Goal: Transaction & Acquisition: Purchase product/service

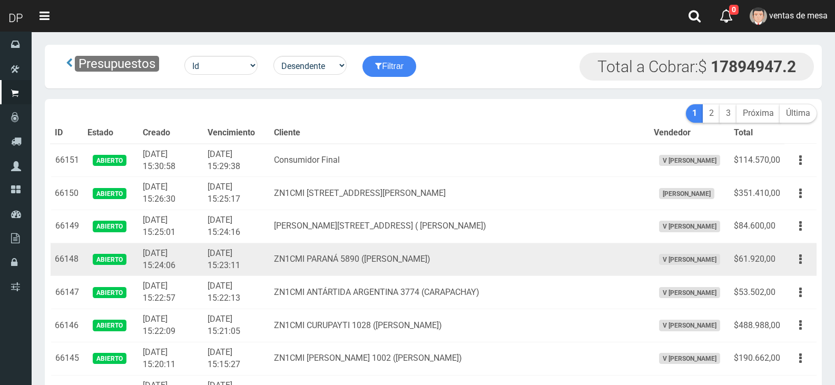
click at [316, 266] on td "ZN1CMI PARANÁ 5890 ([PERSON_NAME])" at bounding box center [460, 259] width 380 height 33
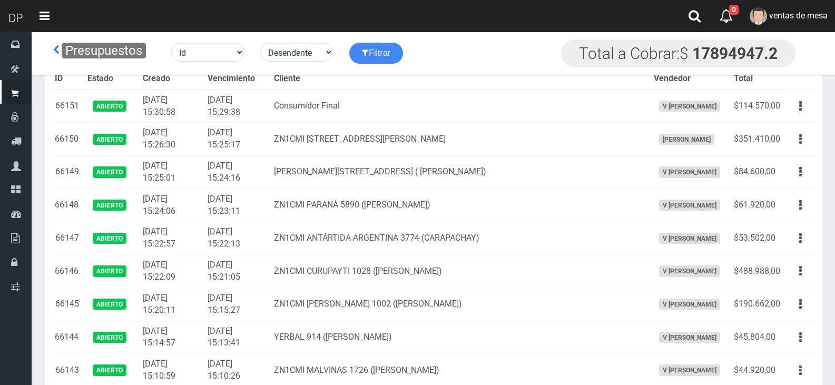
scroll to position [5579, 0]
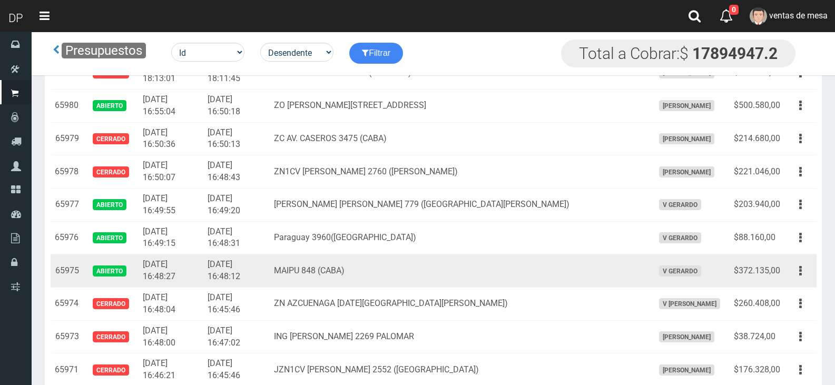
click at [813, 275] on td "Editar Imprimir Eliminar" at bounding box center [800, 270] width 32 height 33
click at [805, 271] on button "button" at bounding box center [800, 271] width 24 height 18
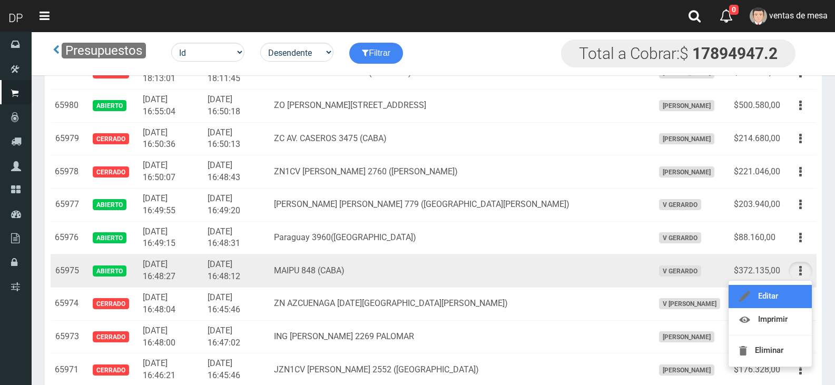
click at [799, 289] on link "Editar" at bounding box center [769, 296] width 83 height 23
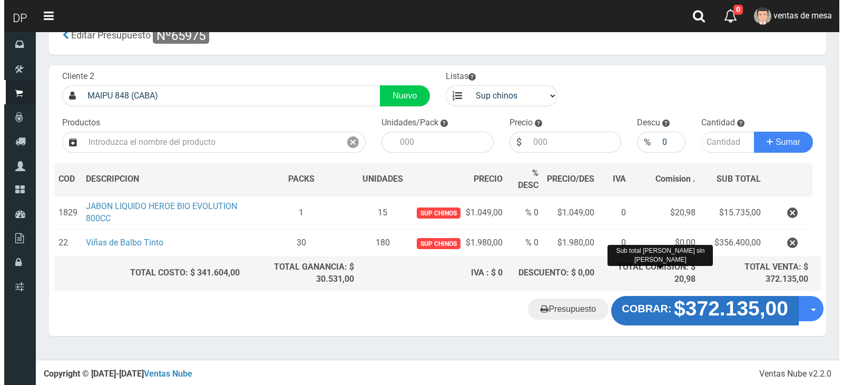
scroll to position [29, 0]
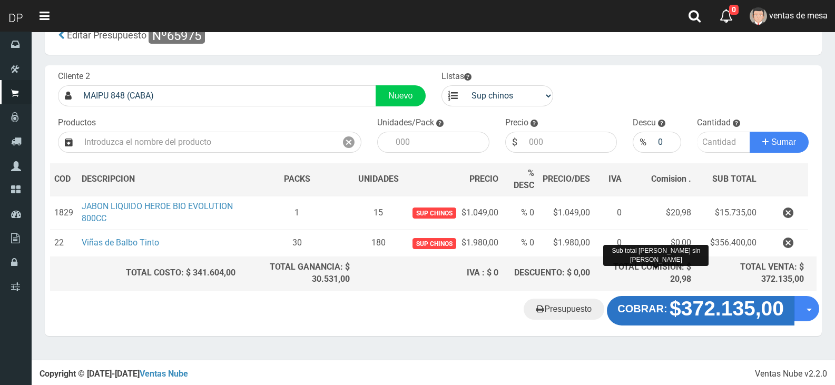
click at [679, 298] on strong "$372.135,00" at bounding box center [726, 308] width 114 height 23
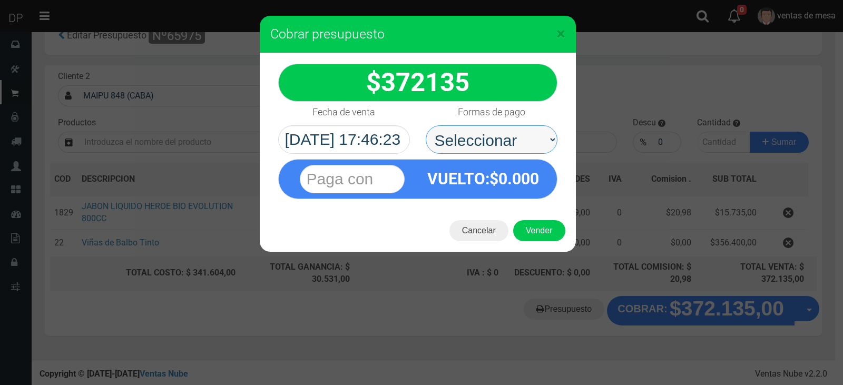
click at [489, 143] on select "Seleccionar Efectivo Tarjeta de Crédito Depósito Débito" at bounding box center [492, 139] width 132 height 28
select select "Efectivo"
click at [426, 125] on select "Seleccionar Efectivo Tarjeta de Crédito Depósito Débito" at bounding box center [492, 139] width 132 height 28
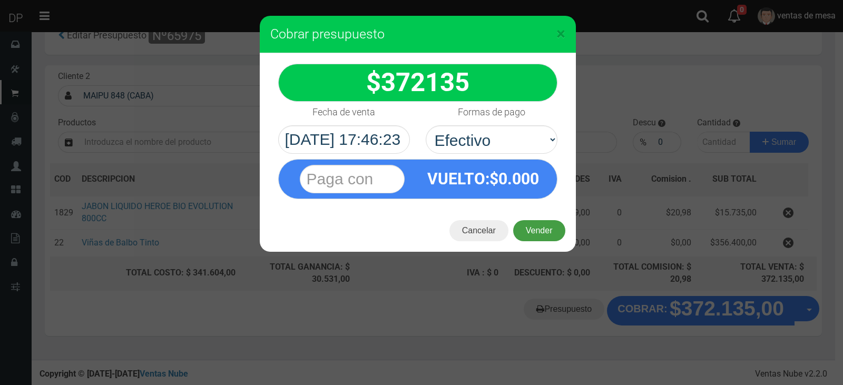
click at [542, 227] on button "Vender" at bounding box center [539, 230] width 52 height 21
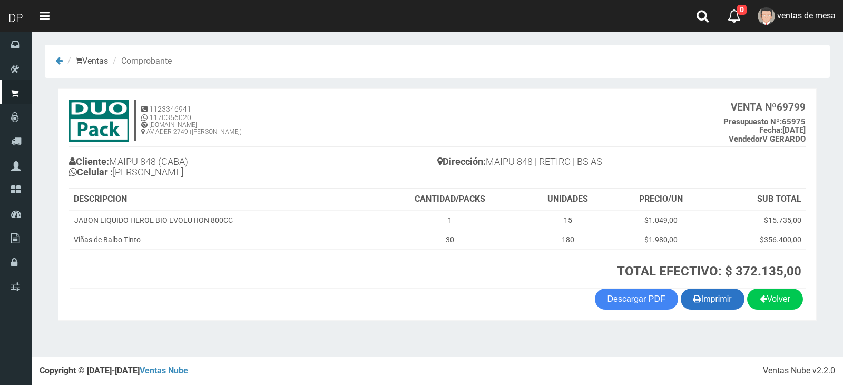
click at [699, 312] on section "1123346941 1170356020 WWW.DUOPACKS.COM.AR AV ADER 2749 (MUNRO) VENTA Nº 69799 P…" at bounding box center [437, 204] width 758 height 232
click at [698, 304] on button "Imprimir" at bounding box center [712, 299] width 64 height 21
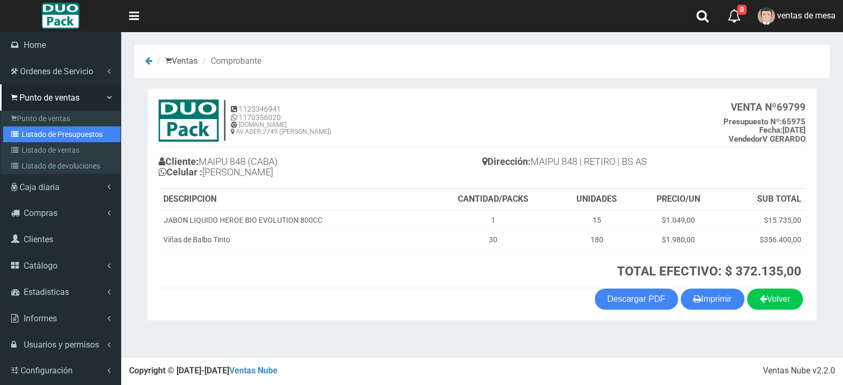
click at [29, 138] on link "Listado de Presupuestos" at bounding box center [61, 134] width 117 height 16
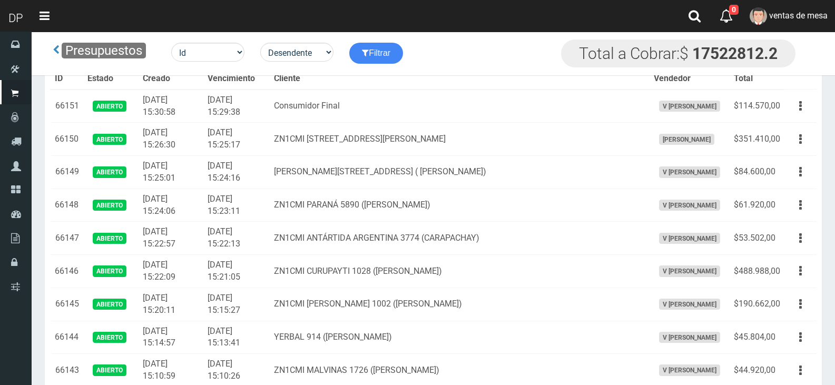
scroll to position [5579, 0]
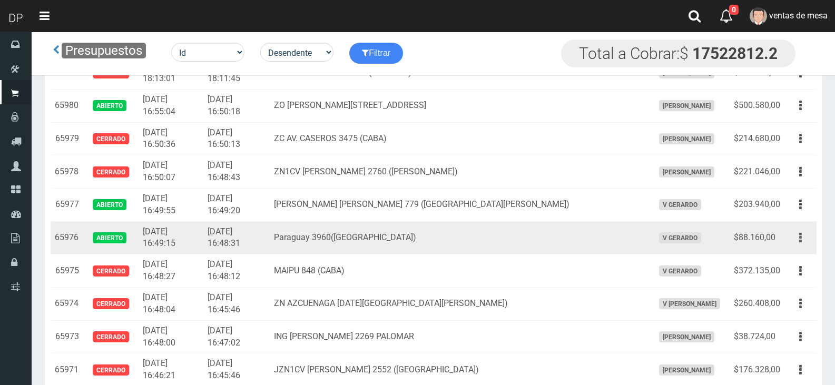
click at [799, 242] on icon "button" at bounding box center [800, 238] width 3 height 18
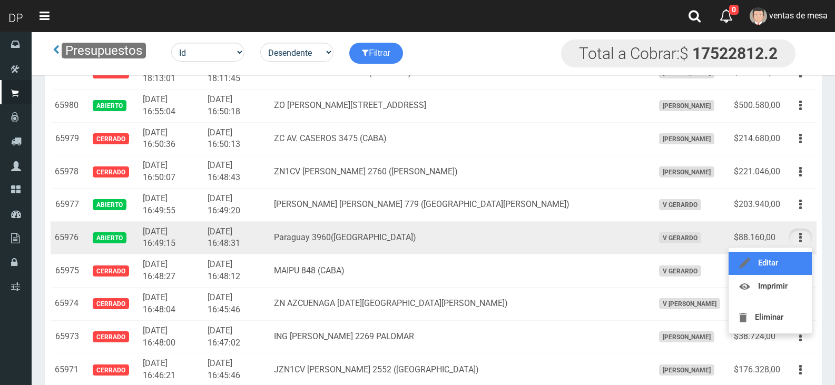
click at [795, 257] on link "Editar" at bounding box center [769, 263] width 83 height 23
click at [795, 257] on td "Editar Imprimir Eliminar" at bounding box center [800, 270] width 32 height 33
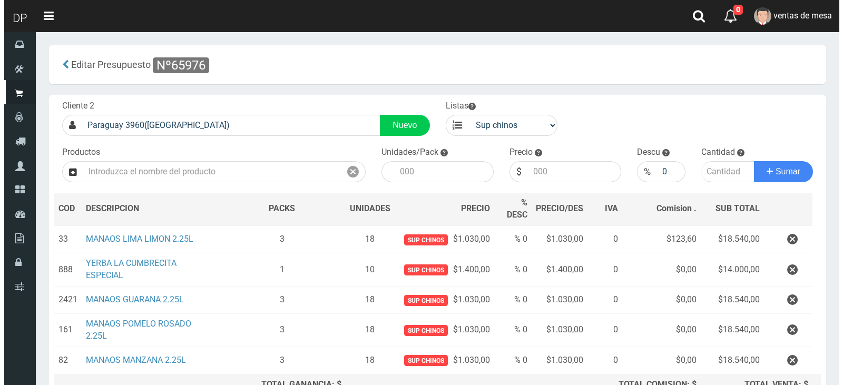
scroll to position [53, 0]
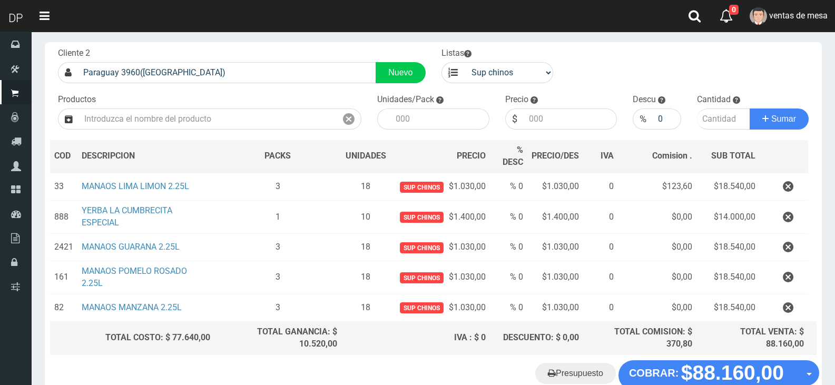
click at [694, 333] on th "TOTAL COMISION: $ 370,80" at bounding box center [639, 337] width 113 height 33
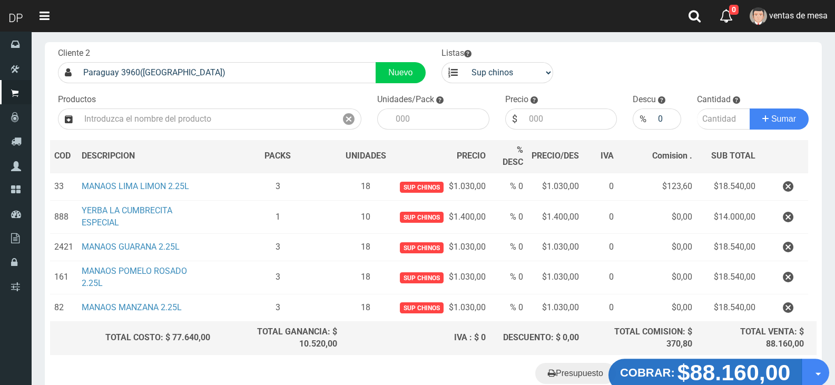
click at [693, 359] on button "COBRAR: $88.160,00" at bounding box center [705, 375] width 194 height 33
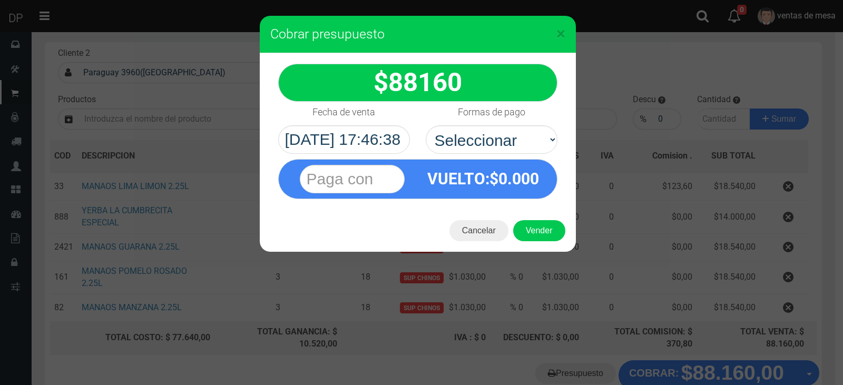
click at [510, 155] on div "VUELTO :$ 0.000" at bounding box center [417, 176] width 295 height 45
click at [514, 135] on select "Seleccionar Efectivo Tarjeta de Crédito Depósito Débito" at bounding box center [492, 139] width 132 height 28
select select "Efectivo"
click at [426, 125] on select "Seleccionar Efectivo Tarjeta de Crédito Depósito Débito" at bounding box center [492, 139] width 132 height 28
click at [521, 220] on button "Vender" at bounding box center [539, 230] width 52 height 21
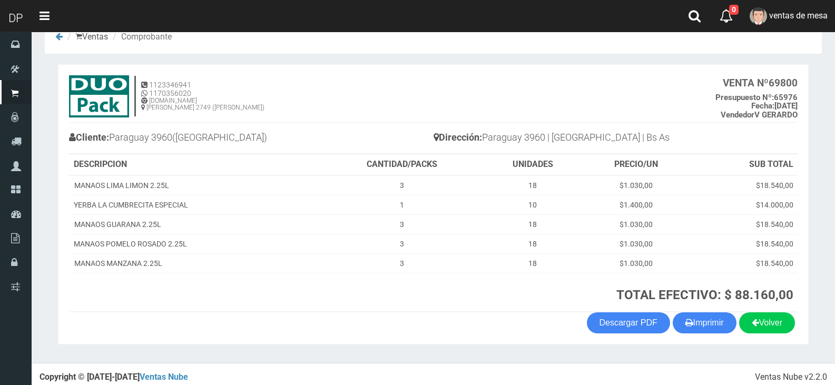
scroll to position [31, 0]
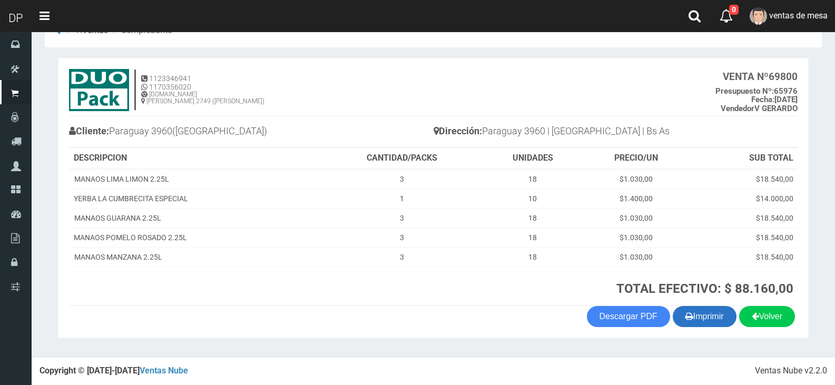
click at [708, 318] on button "Imprimir" at bounding box center [704, 316] width 64 height 21
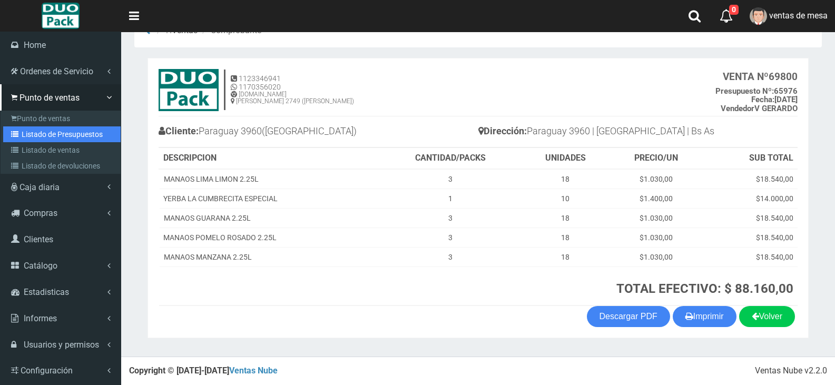
drag, startPoint x: 20, startPoint y: 135, endPoint x: 231, endPoint y: 36, distance: 232.5
click at [20, 135] on icon at bounding box center [16, 134] width 11 height 7
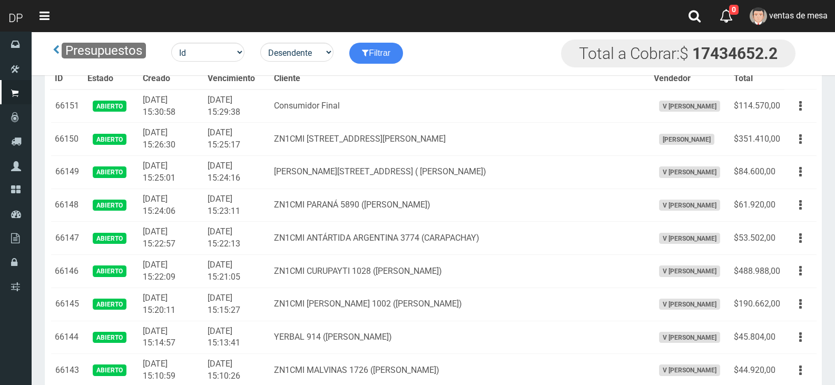
scroll to position [5579, 0]
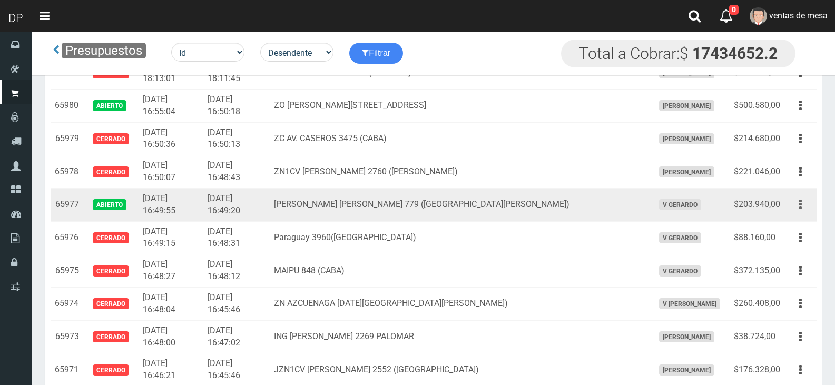
click at [789, 204] on button "button" at bounding box center [800, 204] width 24 height 18
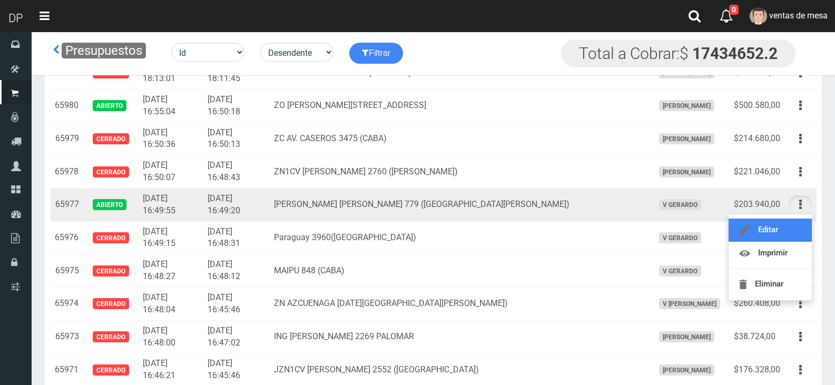
click at [793, 225] on link "Editar" at bounding box center [769, 230] width 83 height 23
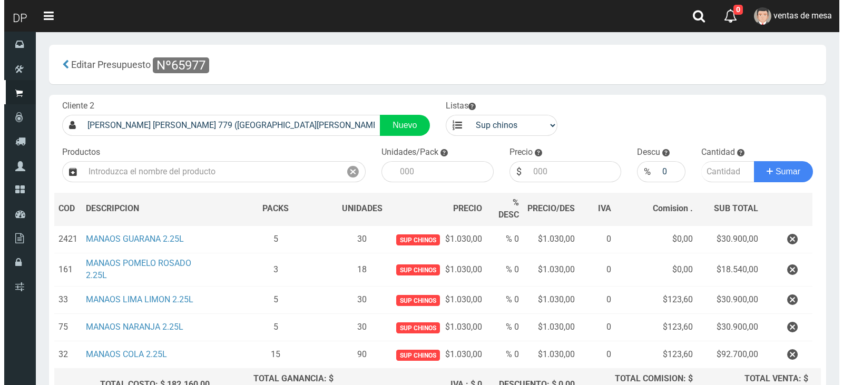
scroll to position [112, 0]
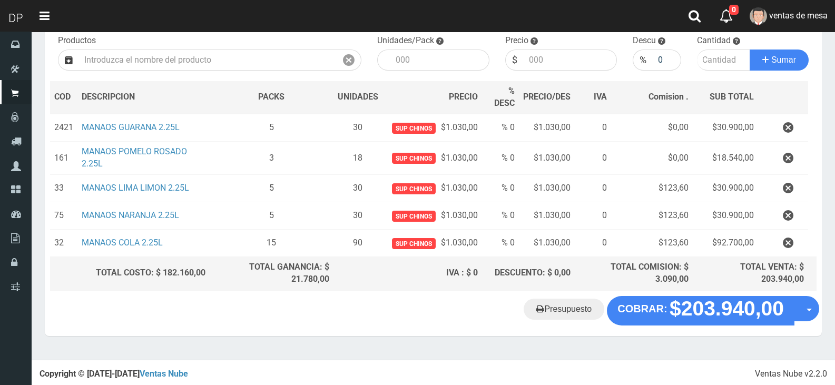
click at [687, 326] on div "Presupuesto COBRAR: $203.940,00 Opciones" at bounding box center [433, 316] width 777 height 40
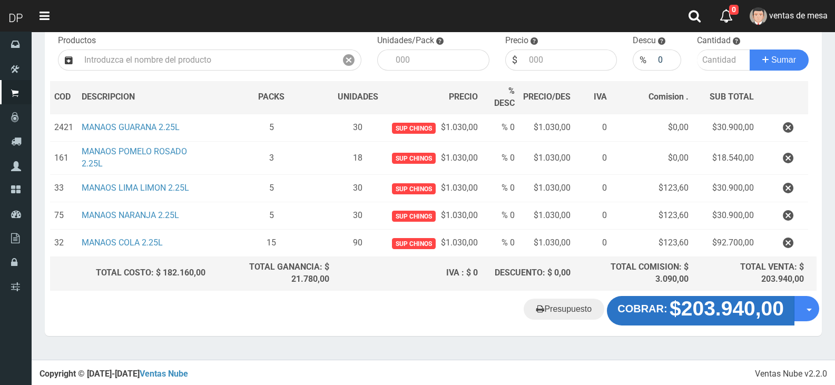
click at [686, 311] on strong "$203.940,00" at bounding box center [726, 308] width 114 height 23
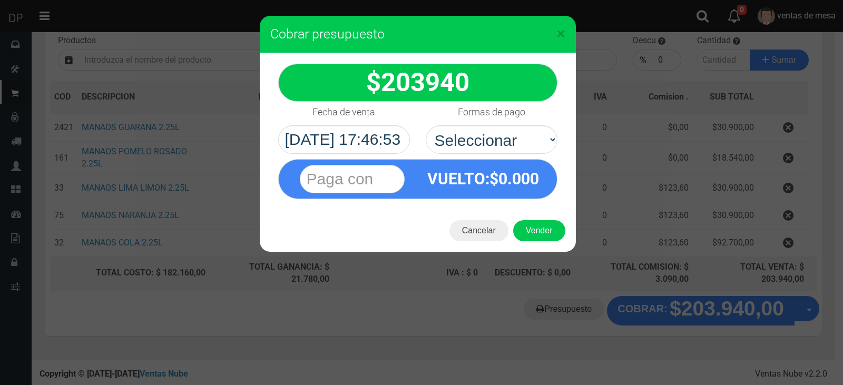
click at [497, 153] on div "203940 :$" at bounding box center [418, 131] width 316 height 156
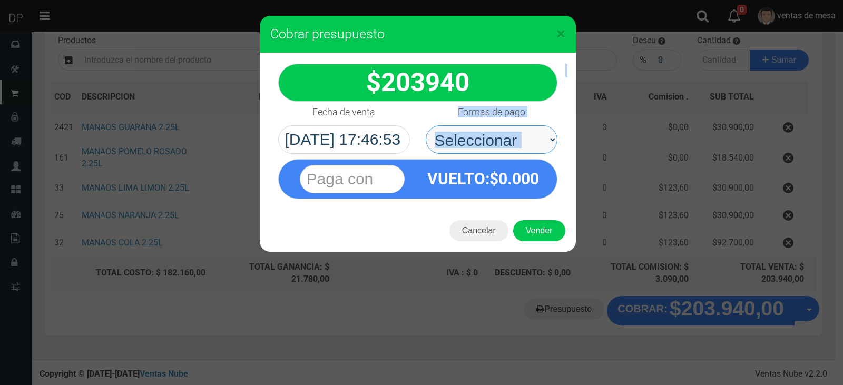
drag, startPoint x: 498, startPoint y: 142, endPoint x: 498, endPoint y: 150, distance: 7.4
click at [498, 142] on select "Seleccionar Efectivo Tarjeta de Crédito Depósito Débito" at bounding box center [492, 139] width 132 height 28
drag, startPoint x: 498, startPoint y: 150, endPoint x: 523, endPoint y: 213, distance: 68.4
click at [500, 172] on span "0.000" at bounding box center [518, 179] width 41 height 18
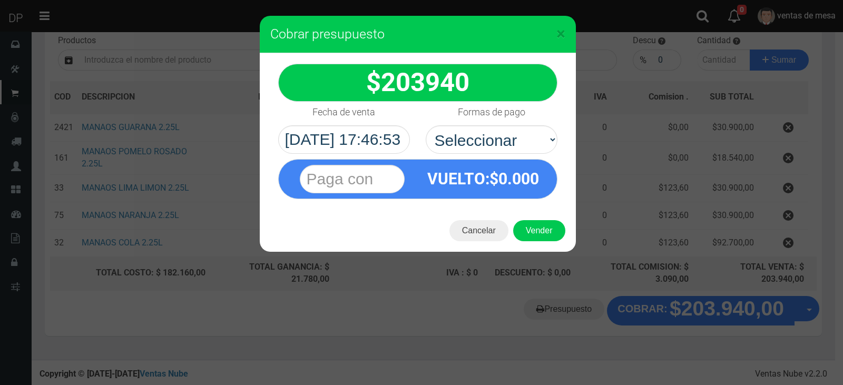
drag, startPoint x: 506, startPoint y: 124, endPoint x: 511, endPoint y: 188, distance: 64.5
click at [506, 147] on div "Formas de pago Seleccionar Efectivo Tarjeta de Crédito Depósito Débito" at bounding box center [491, 128] width 147 height 52
drag, startPoint x: 511, startPoint y: 155, endPoint x: 512, endPoint y: 162, distance: 7.4
click at [511, 154] on div "VUELTO :$ 0.000" at bounding box center [417, 176] width 295 height 45
click at [516, 144] on select "Seleccionar Efectivo Tarjeta de Crédito Depósito Débito" at bounding box center [492, 139] width 132 height 28
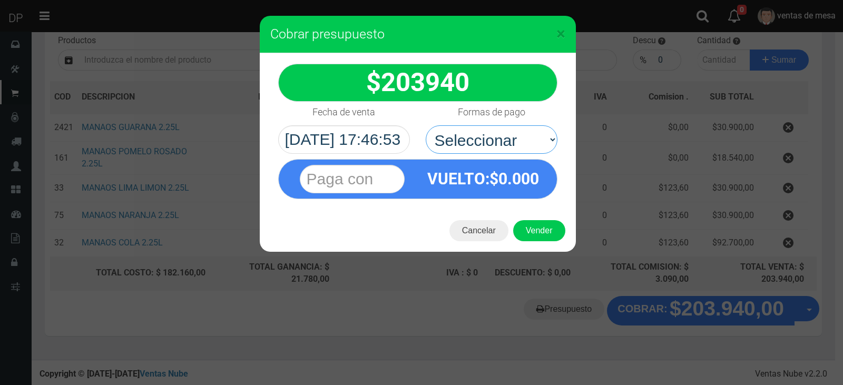
select select "Efectivo"
click at [426, 125] on select "Seleccionar Efectivo Tarjeta de Crédito Depósito Débito" at bounding box center [492, 139] width 132 height 28
click at [530, 220] on div "Cancelar Vender" at bounding box center [418, 231] width 316 height 42
click at [535, 235] on button "Vender" at bounding box center [539, 230] width 52 height 21
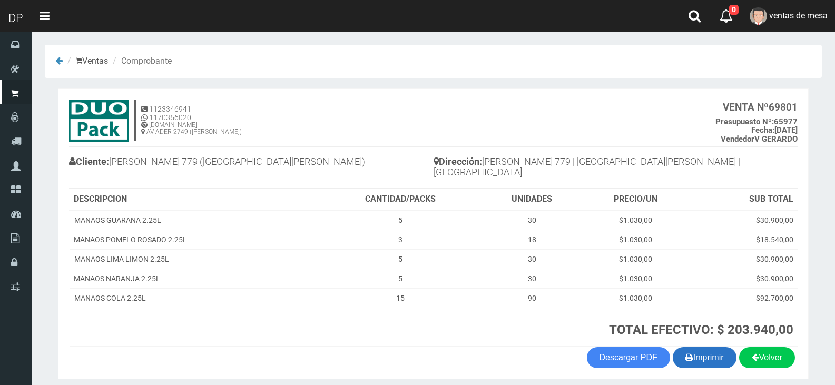
scroll to position [31, 0]
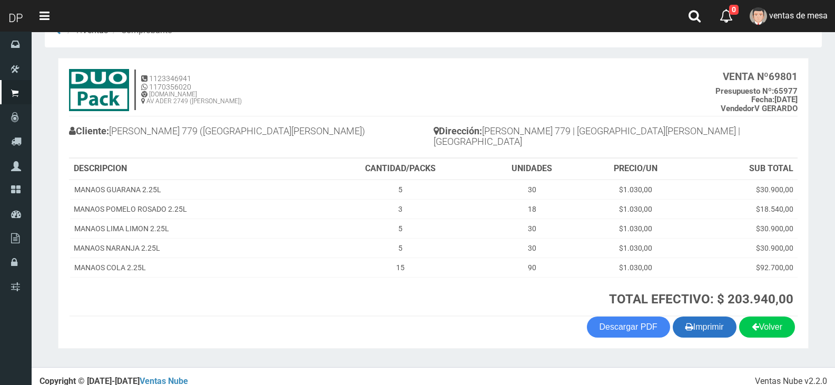
click at [712, 321] on button "Imprimir" at bounding box center [704, 326] width 64 height 21
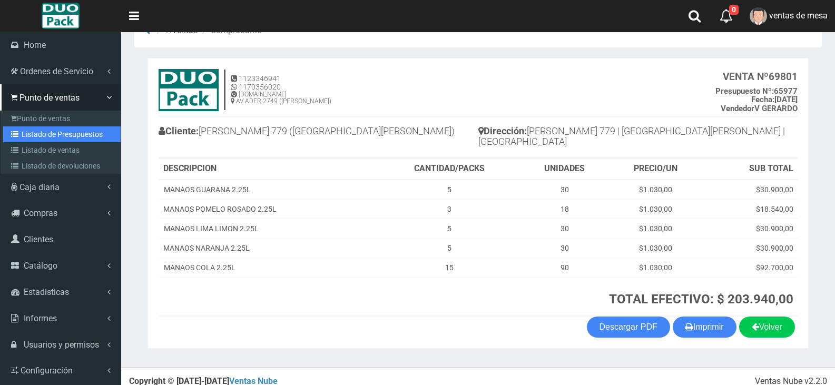
click at [49, 128] on link "Listado de Presupuestos" at bounding box center [61, 134] width 117 height 16
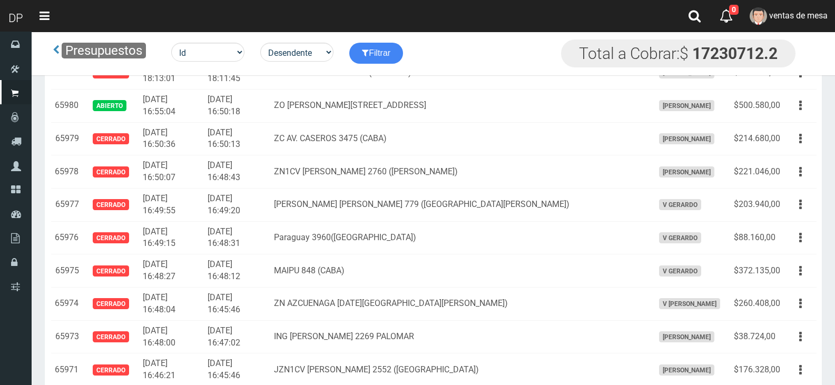
scroll to position [7143, 0]
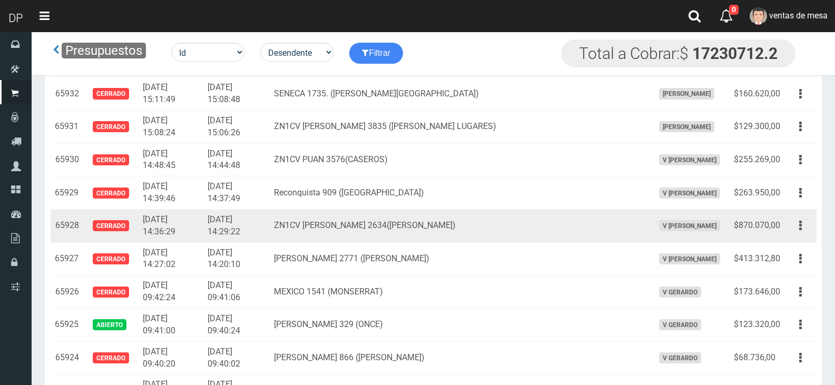
click at [468, 234] on td "ZN1CV FRAY CAYETANO RODRIGUEZ 2634(JOSE INGENIERO)" at bounding box center [460, 225] width 380 height 33
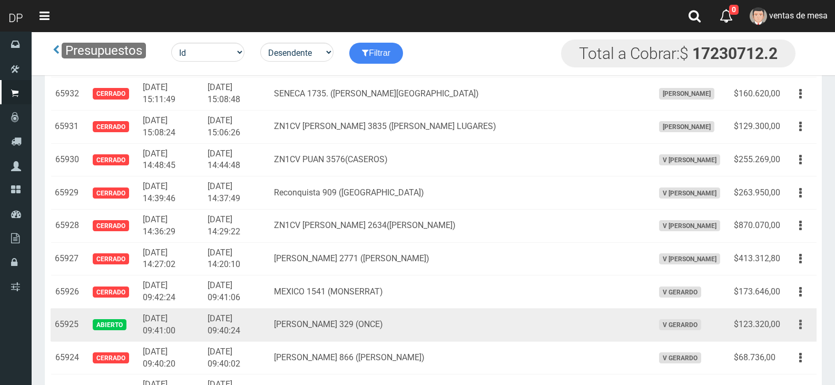
click at [793, 327] on button "button" at bounding box center [800, 324] width 24 height 18
click at [780, 349] on link "Editar" at bounding box center [769, 350] width 83 height 23
click at [780, 349] on td "$68.736,00" at bounding box center [756, 357] width 55 height 33
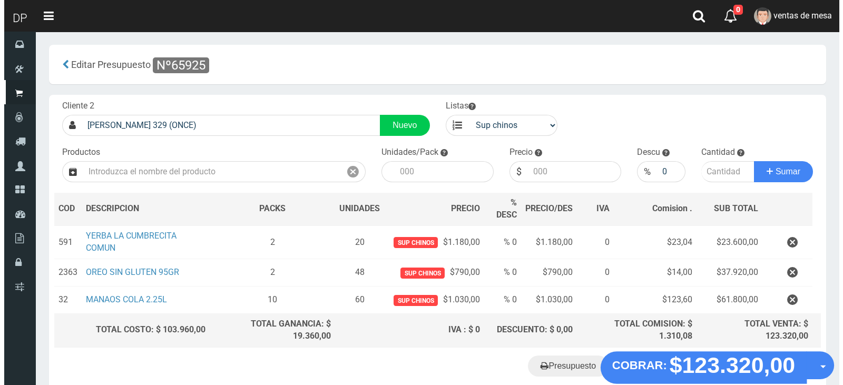
scroll to position [57, 0]
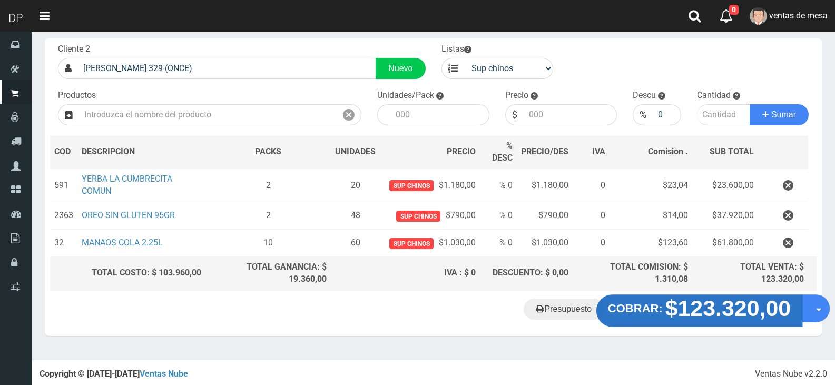
click at [690, 311] on strong "$123.320,00" at bounding box center [728, 307] width 126 height 25
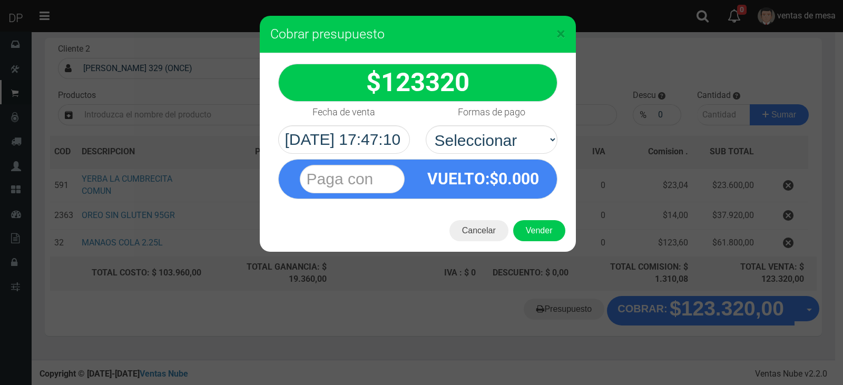
click at [513, 143] on select "Seleccionar Efectivo Tarjeta de Crédito Depósito Débito" at bounding box center [492, 139] width 132 height 28
select select "Efectivo"
click at [426, 125] on select "Seleccionar Efectivo Tarjeta de Crédito Depósito Débito" at bounding box center [492, 139] width 132 height 28
drag, startPoint x: 531, startPoint y: 227, endPoint x: 535, endPoint y: 236, distance: 9.7
click at [531, 228] on button "Vender" at bounding box center [539, 230] width 52 height 21
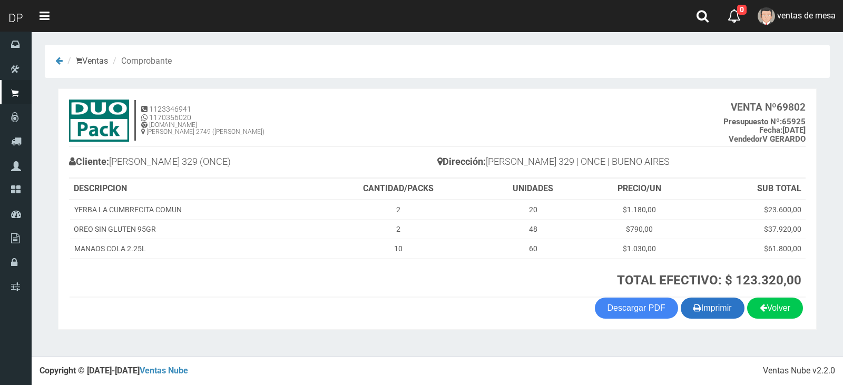
click at [707, 300] on button "Imprimir" at bounding box center [712, 308] width 64 height 21
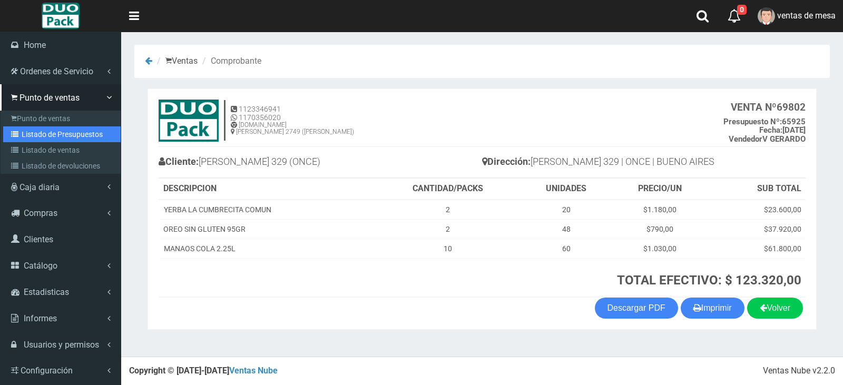
click at [31, 128] on link "Listado de Presupuestos" at bounding box center [61, 134] width 117 height 16
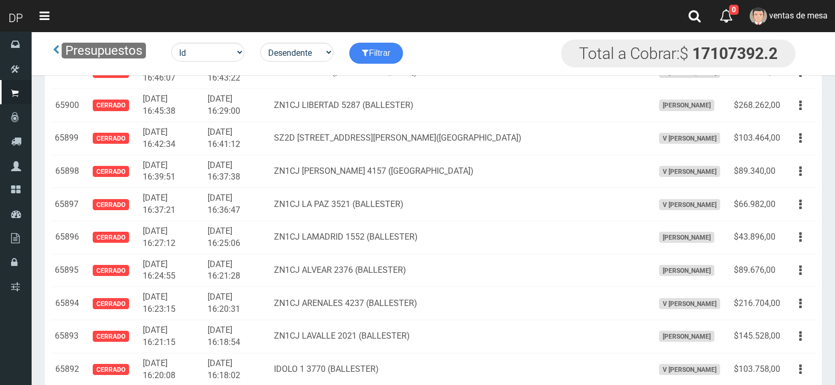
scroll to position [9124, 0]
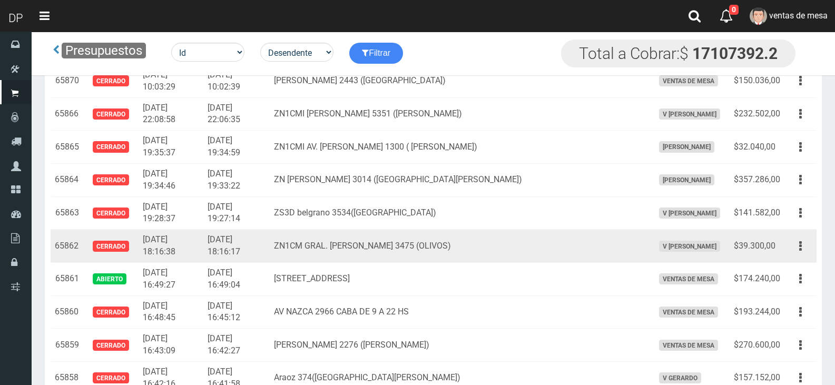
scroll to position [9176, 0]
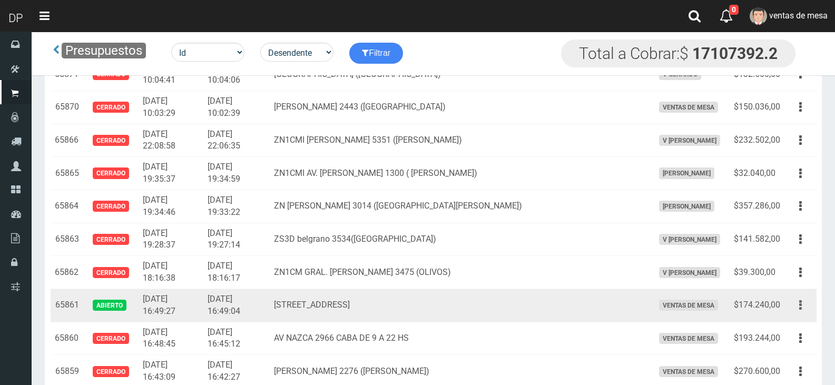
drag, startPoint x: 803, startPoint y: 298, endPoint x: 794, endPoint y: 317, distance: 21.0
click at [803, 299] on button "button" at bounding box center [800, 305] width 24 height 18
click at [791, 328] on link "Editar" at bounding box center [769, 330] width 83 height 23
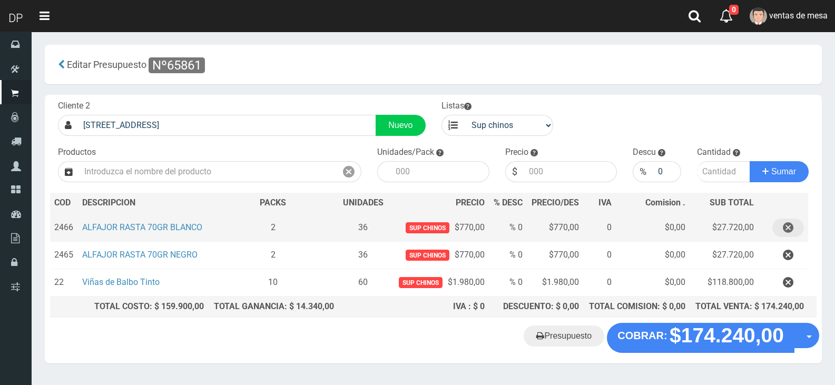
click at [787, 220] on icon "button" at bounding box center [788, 228] width 11 height 18
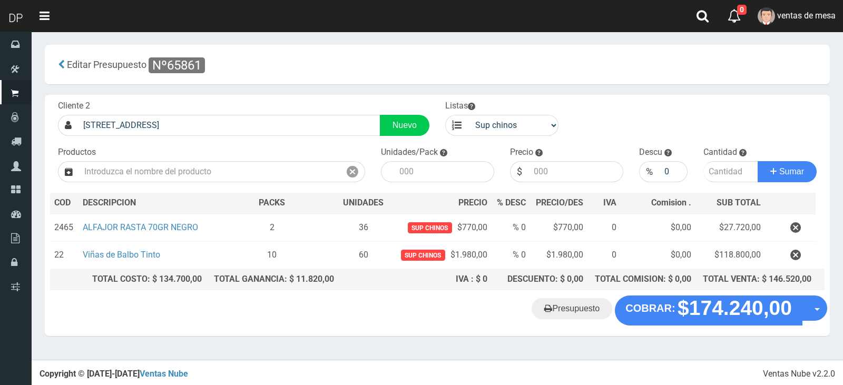
click at [650, 323] on div "Presupuesto COBRAR: $174.240,00 Opciones" at bounding box center [437, 315] width 785 height 40
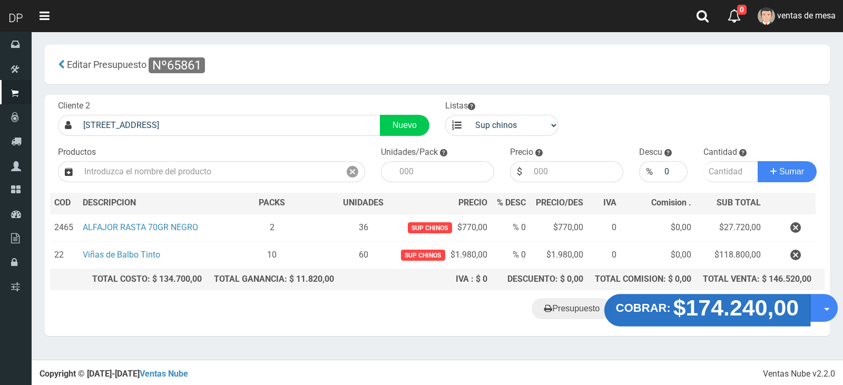
click at [651, 315] on button "COBRAR: $174.240,00" at bounding box center [707, 310] width 206 height 33
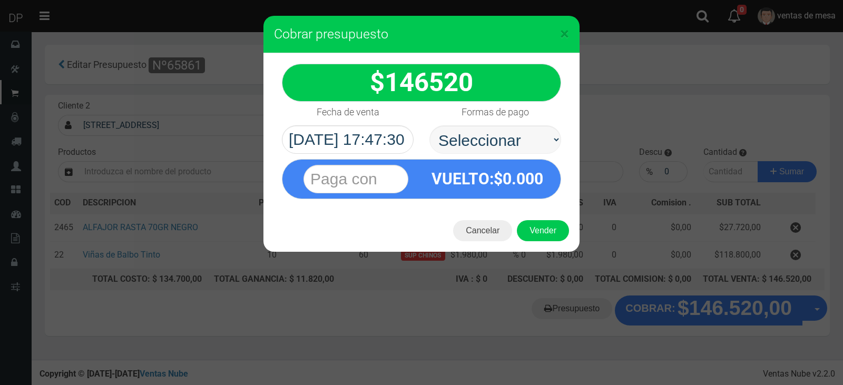
select select "Efectivo"
click at [429, 125] on select "Seleccionar Efectivo Tarjeta de Crédito Depósito Débito" at bounding box center [495, 139] width 132 height 28
click at [537, 229] on button "Vender" at bounding box center [543, 230] width 52 height 21
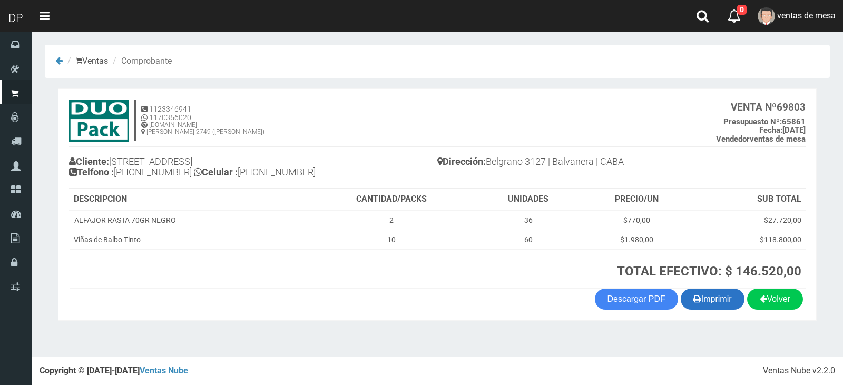
click at [720, 308] on button "Imprimir" at bounding box center [712, 299] width 64 height 21
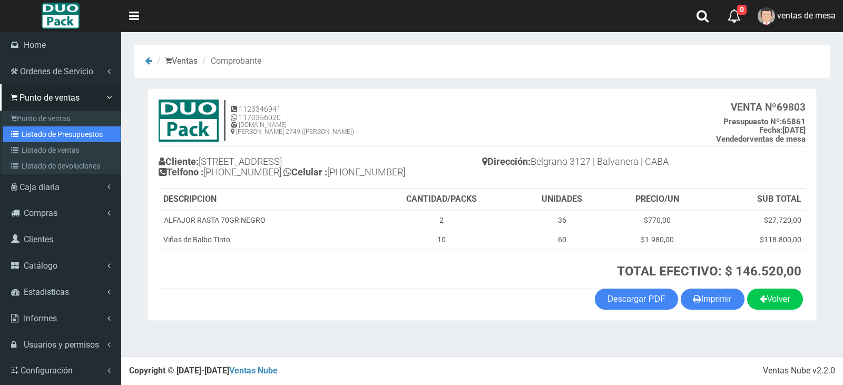
click at [12, 131] on icon at bounding box center [16, 134] width 11 height 7
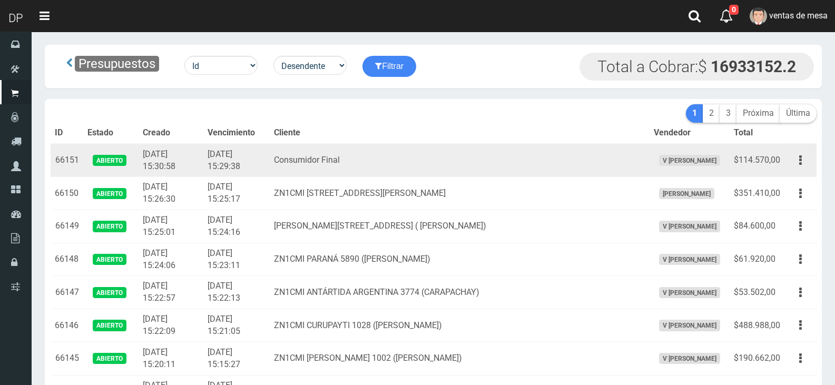
click at [392, 161] on td "Consumidor Final" at bounding box center [460, 160] width 380 height 33
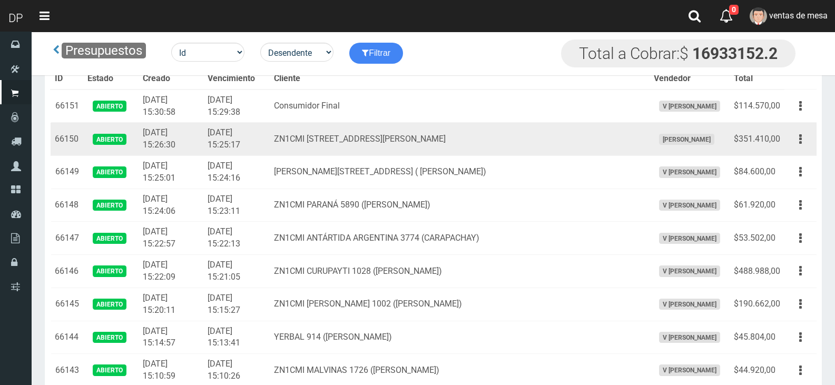
scroll to position [4623, 0]
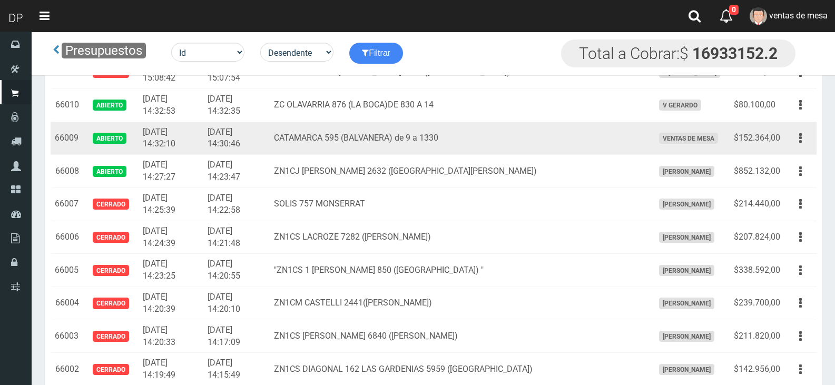
drag, startPoint x: 807, startPoint y: 135, endPoint x: 799, endPoint y: 159, distance: 24.3
click at [806, 135] on button "button" at bounding box center [800, 138] width 24 height 18
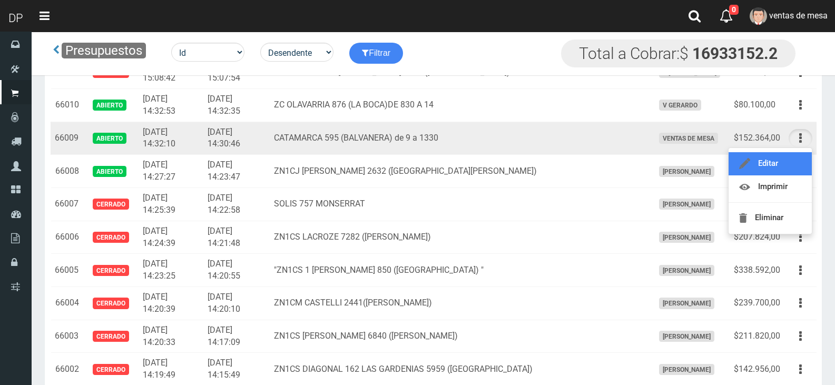
click at [799, 162] on link "Editar" at bounding box center [769, 163] width 83 height 23
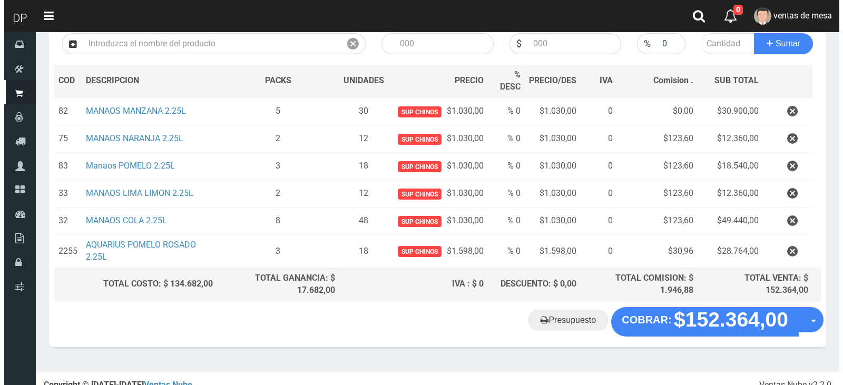
scroll to position [139, 0]
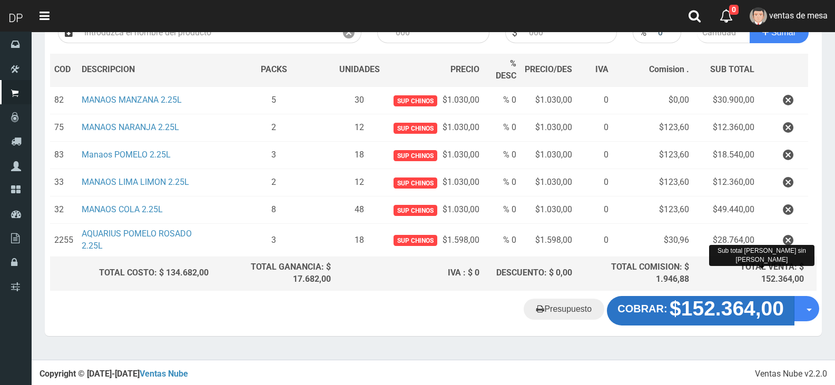
click at [701, 303] on strong "$152.364,00" at bounding box center [726, 308] width 114 height 23
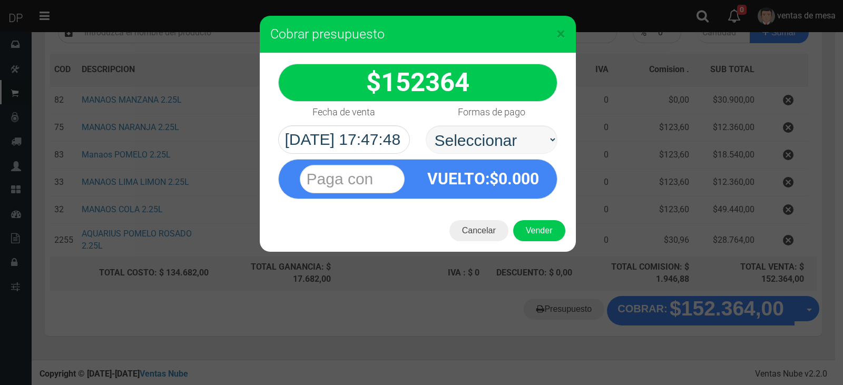
click at [507, 137] on select "Seleccionar Efectivo Tarjeta de Crédito Depósito Débito" at bounding box center [492, 139] width 132 height 28
select select "Efectivo"
click at [426, 125] on select "Seleccionar Efectivo Tarjeta de Crédito Depósito Débito" at bounding box center [492, 139] width 132 height 28
click at [532, 232] on button "Vender" at bounding box center [539, 230] width 52 height 21
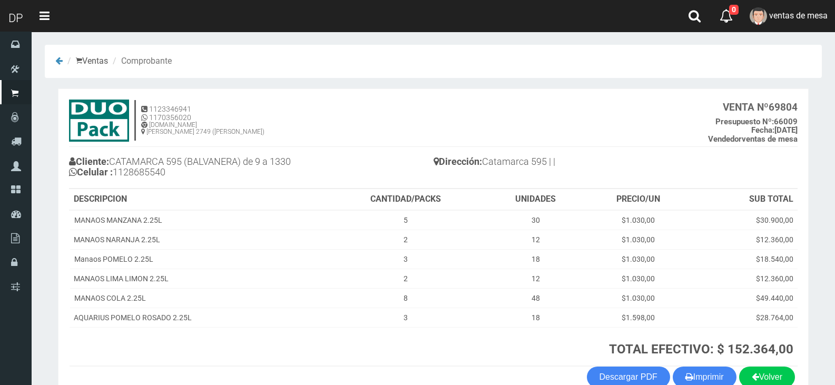
scroll to position [61, 0]
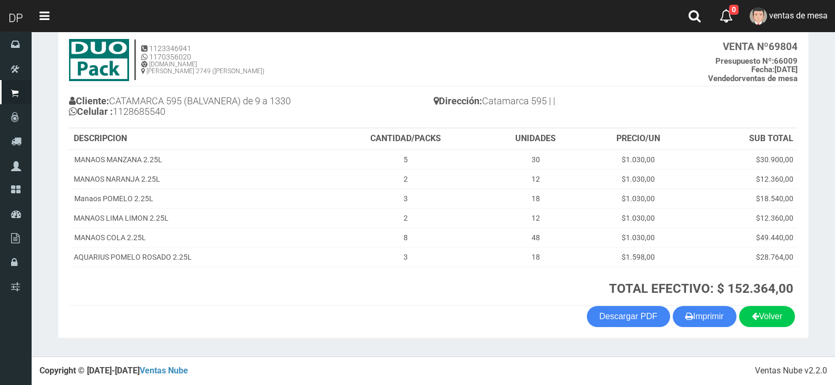
click at [720, 347] on section "× Titulo del Msj texto Mas Texto Cancelar Aceptar Ventas Comprobante" at bounding box center [433, 163] width 803 height 385
click at [713, 321] on button "Imprimir" at bounding box center [704, 316] width 64 height 21
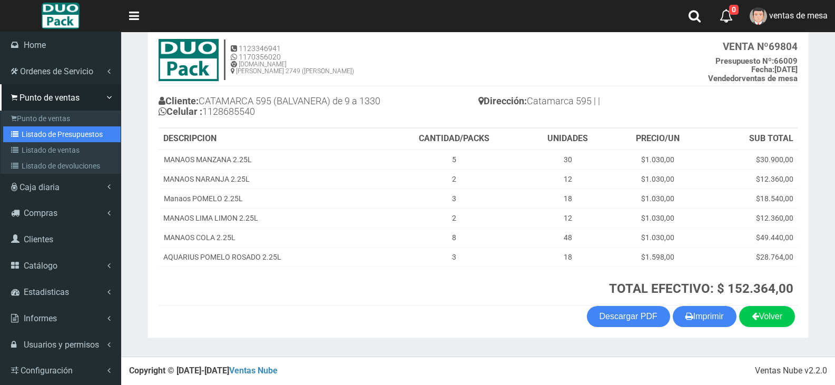
click at [35, 130] on link "Listado de Presupuestos" at bounding box center [61, 134] width 117 height 16
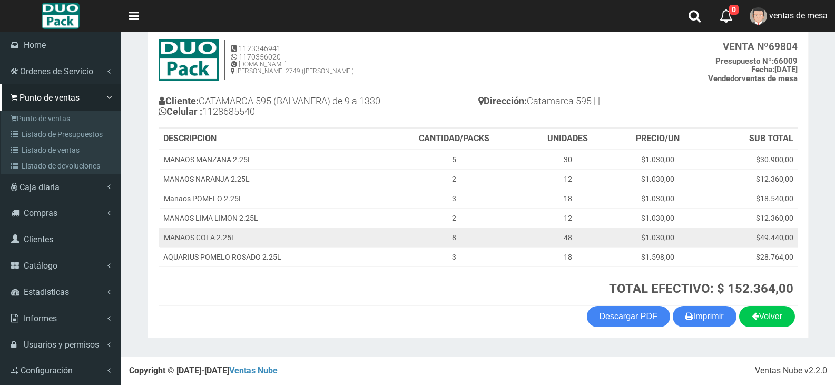
click at [274, 231] on td "MANAOS COLA 2.25L" at bounding box center [271, 236] width 225 height 19
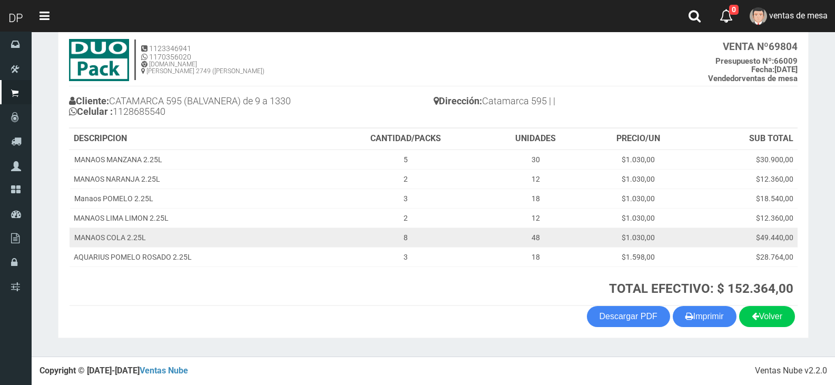
click at [359, 240] on td "8" at bounding box center [405, 236] width 160 height 19
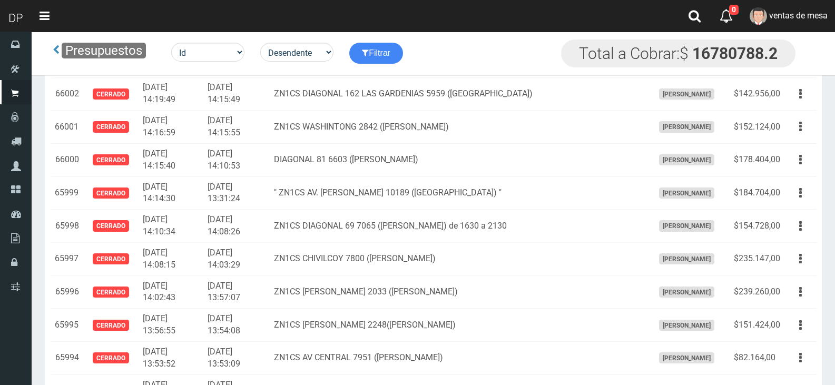
scroll to position [7473, 0]
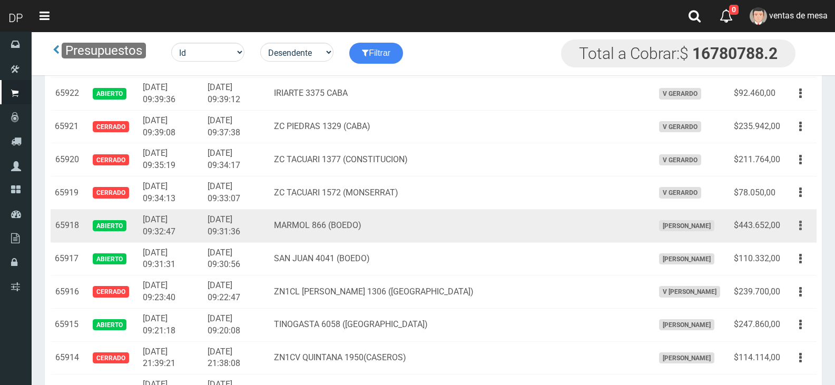
click at [802, 225] on button "button" at bounding box center [800, 225] width 24 height 18
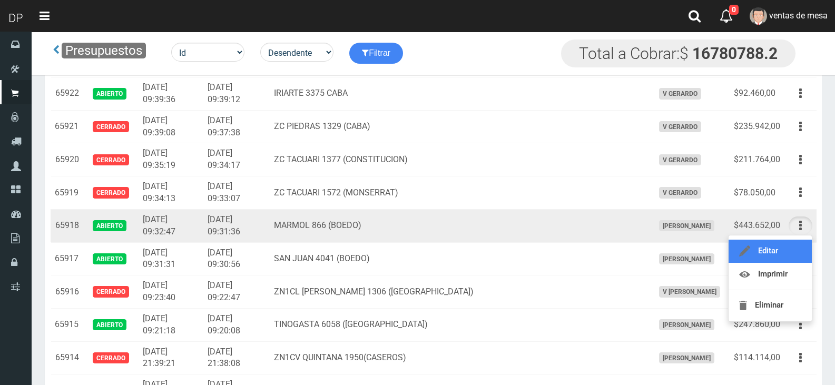
click at [788, 245] on link "Editar" at bounding box center [769, 251] width 83 height 23
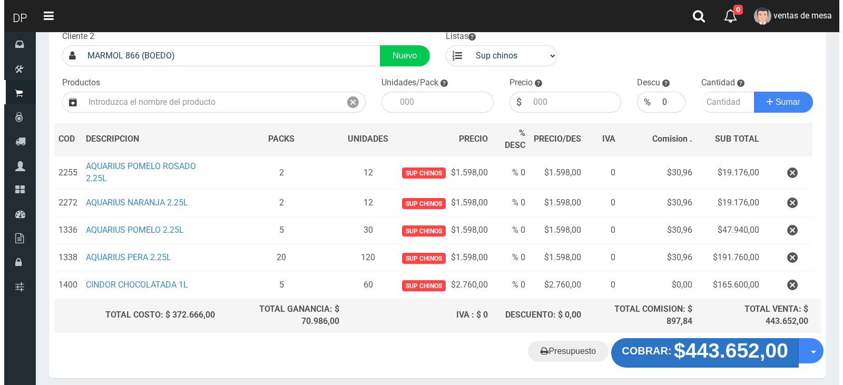
scroll to position [112, 0]
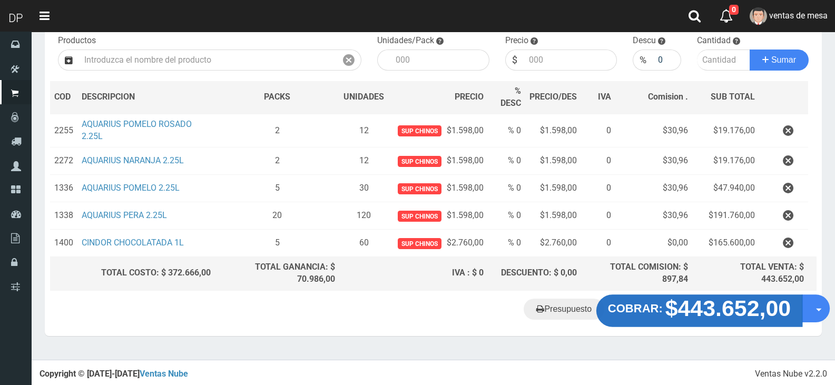
click at [711, 303] on strong "$443.652,00" at bounding box center [728, 307] width 126 height 25
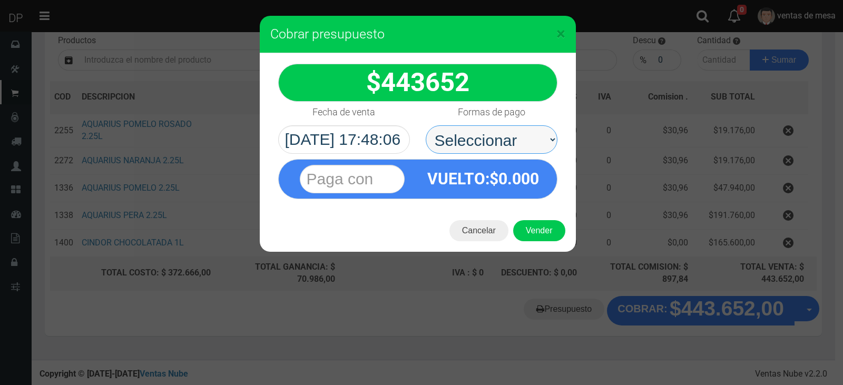
click at [507, 132] on select "Seleccionar Efectivo Tarjeta de Crédito Depósito Débito" at bounding box center [492, 139] width 132 height 28
select select "Efectivo"
click at [426, 125] on select "Seleccionar Efectivo Tarjeta de Crédito Depósito Débito" at bounding box center [492, 139] width 132 height 28
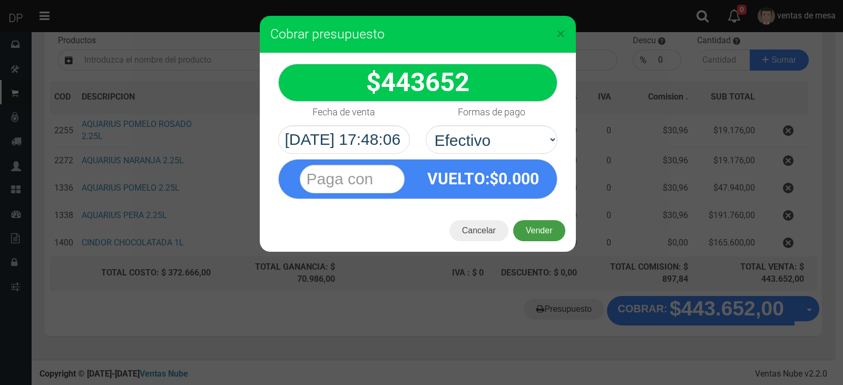
click at [536, 225] on button "Vender" at bounding box center [539, 230] width 52 height 21
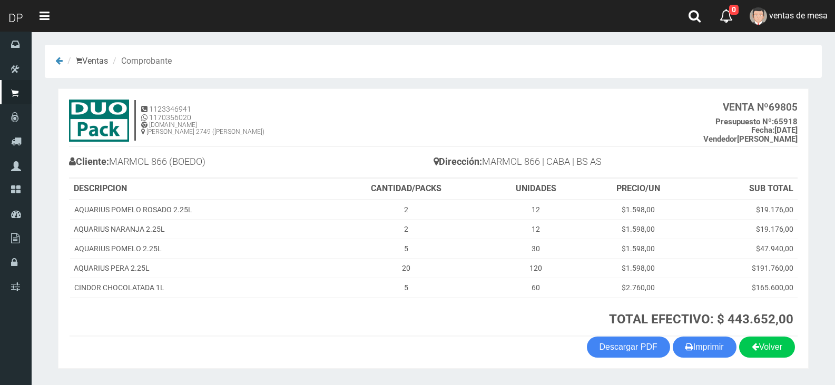
click at [690, 333] on th "TOTAL EFECTIVO: $ 443.652,00" at bounding box center [561, 316] width 471 height 39
click at [691, 343] on button "Imprimir" at bounding box center [704, 347] width 64 height 21
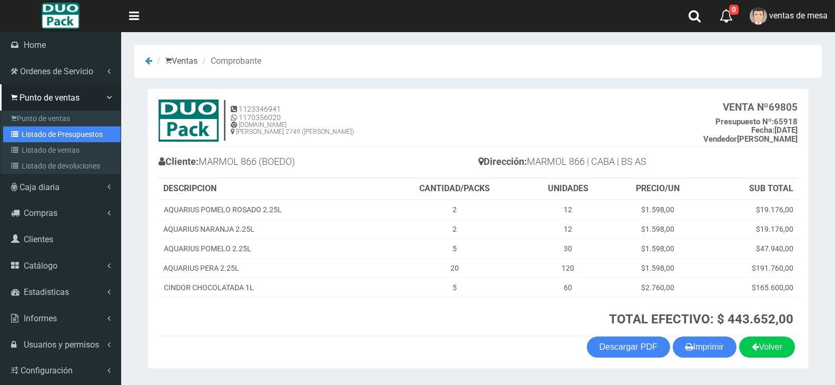
click at [36, 133] on link "Listado de Presupuestos" at bounding box center [61, 134] width 117 height 16
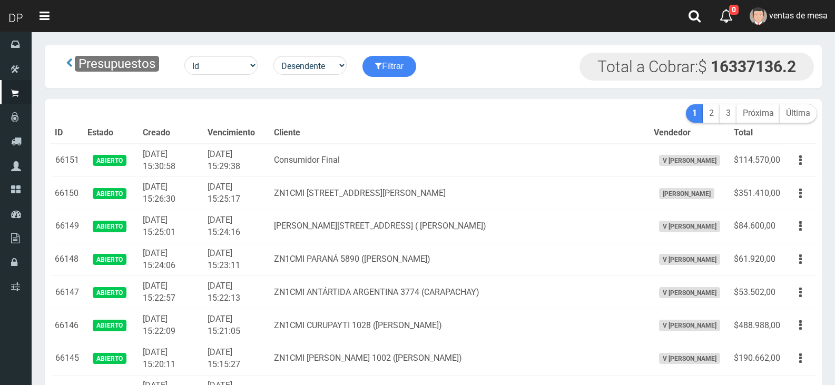
drag, startPoint x: 0, startPoint y: 0, endPoint x: 357, endPoint y: 125, distance: 377.7
click at [357, 125] on th "Cliente" at bounding box center [460, 133] width 380 height 21
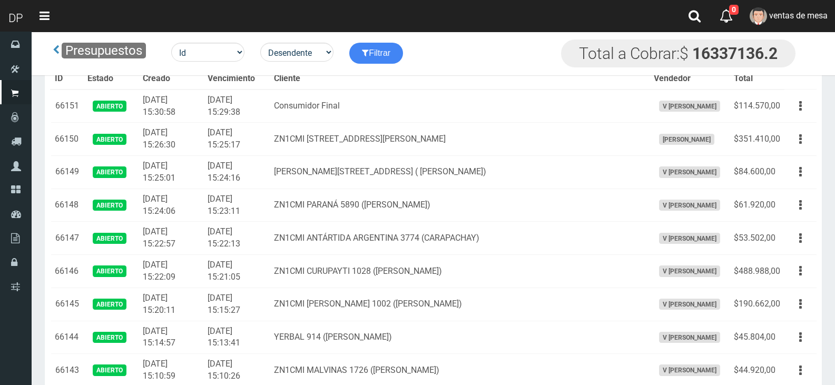
scroll to position [7527, 0]
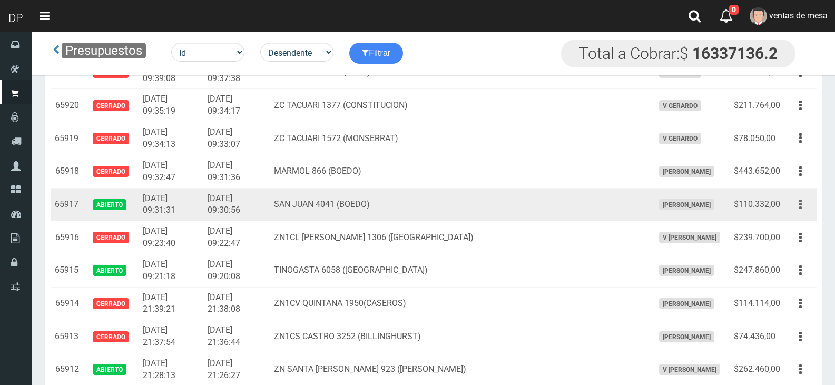
drag, startPoint x: 796, startPoint y: 205, endPoint x: 793, endPoint y: 212, distance: 7.8
click at [796, 206] on button "button" at bounding box center [800, 204] width 24 height 18
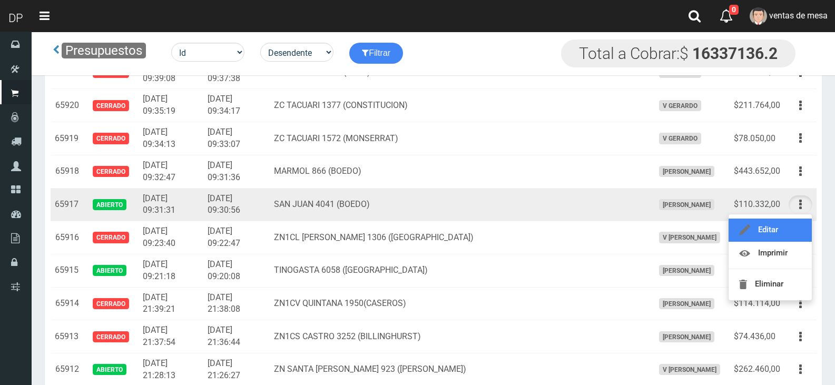
click at [791, 221] on link "Editar" at bounding box center [769, 230] width 83 height 23
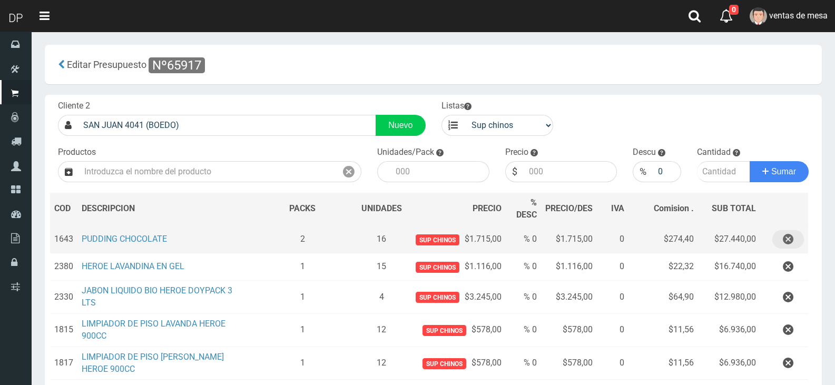
click at [790, 243] on icon "button" at bounding box center [788, 239] width 11 height 18
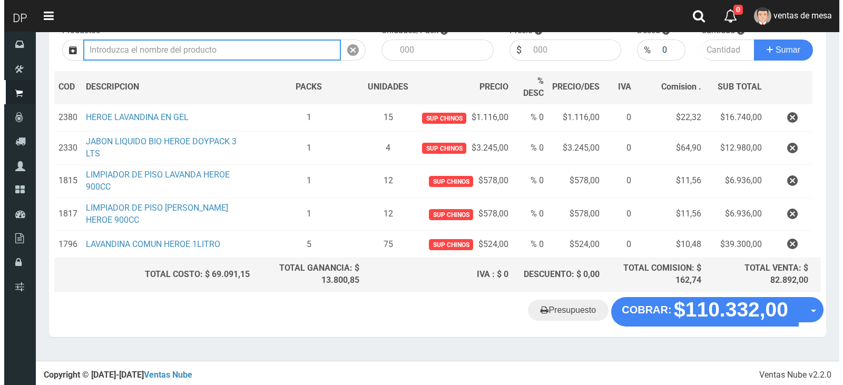
scroll to position [123, 0]
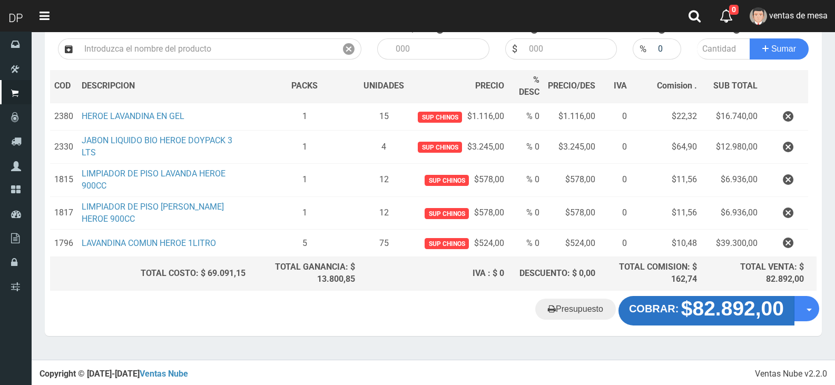
click at [681, 314] on strong "$82.892,00" at bounding box center [732, 308] width 103 height 23
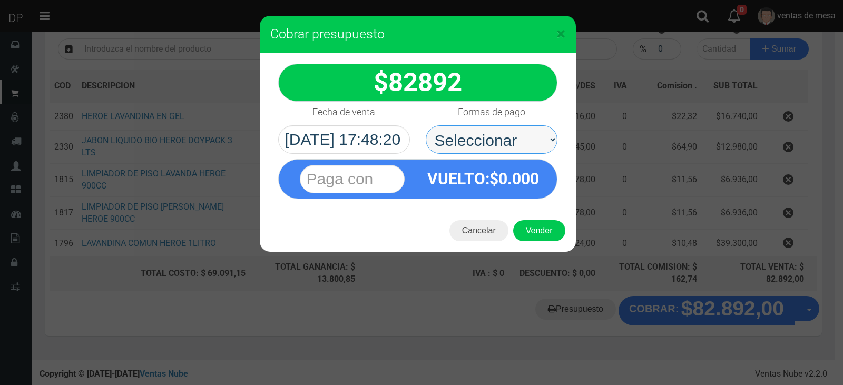
drag, startPoint x: 523, startPoint y: 147, endPoint x: 522, endPoint y: 152, distance: 5.5
click at [523, 147] on select "Seleccionar Efectivo Tarjeta de Crédito Depósito Débito" at bounding box center [492, 139] width 132 height 28
select select "Efectivo"
click at [426, 125] on select "Seleccionar Efectivo Tarjeta de Crédito Depósito Débito" at bounding box center [492, 139] width 132 height 28
click at [529, 219] on div "Cancelar Vender" at bounding box center [418, 231] width 316 height 42
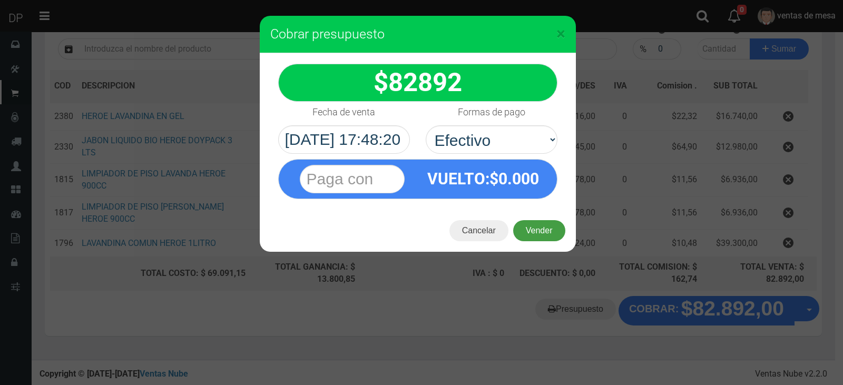
click at [530, 227] on button "Vender" at bounding box center [539, 230] width 52 height 21
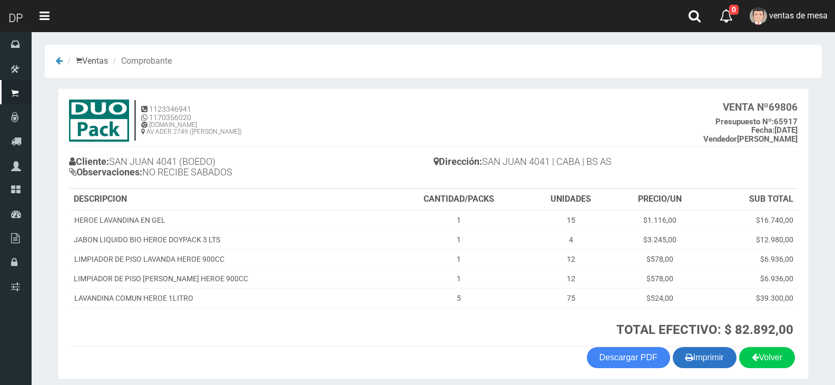
click at [713, 349] on button "Imprimir" at bounding box center [704, 357] width 64 height 21
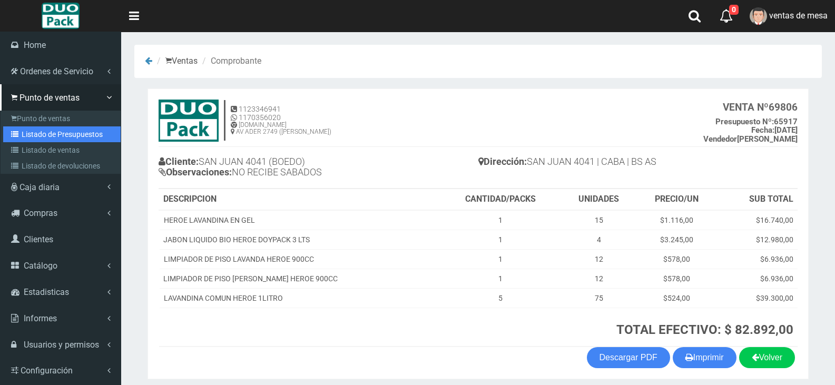
drag, startPoint x: 36, startPoint y: 136, endPoint x: 44, endPoint y: 108, distance: 28.5
click at [36, 136] on link "Listado de Presupuestos" at bounding box center [61, 134] width 117 height 16
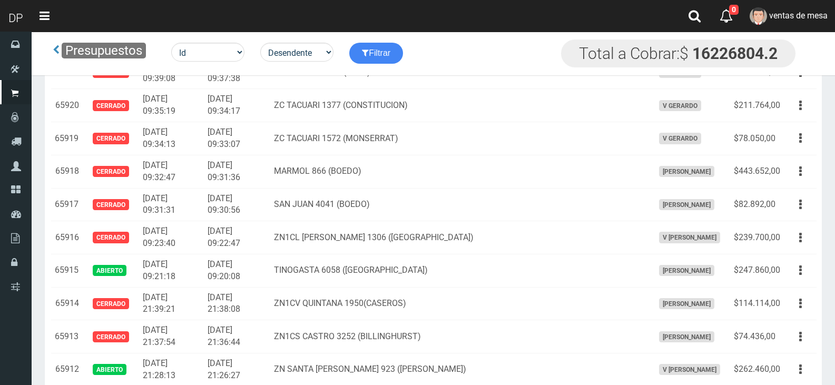
scroll to position [5327, 0]
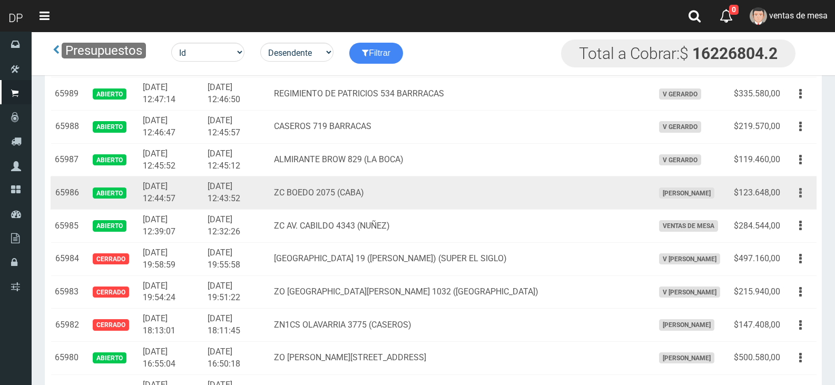
click at [804, 199] on button "button" at bounding box center [800, 193] width 24 height 18
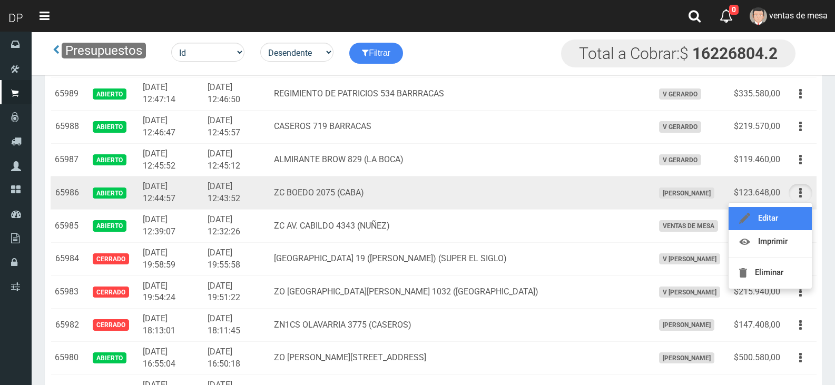
click at [801, 216] on link "Editar" at bounding box center [769, 218] width 83 height 23
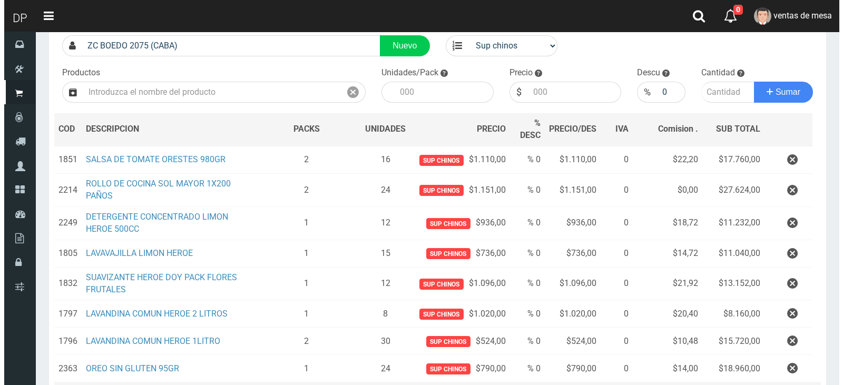
scroll to position [205, 0]
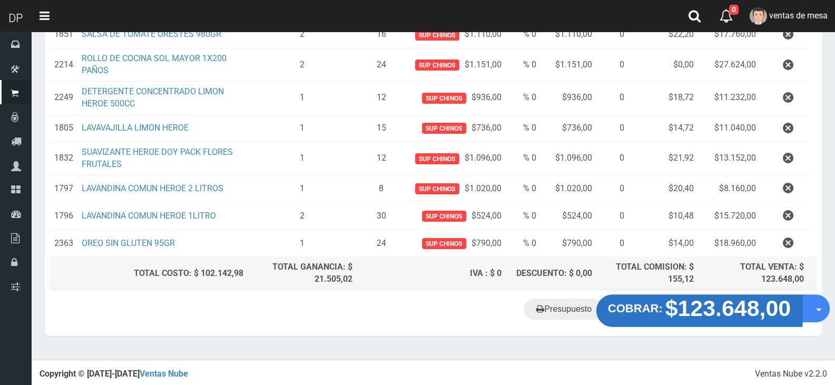
click at [714, 305] on strong "$123.648,00" at bounding box center [728, 308] width 126 height 25
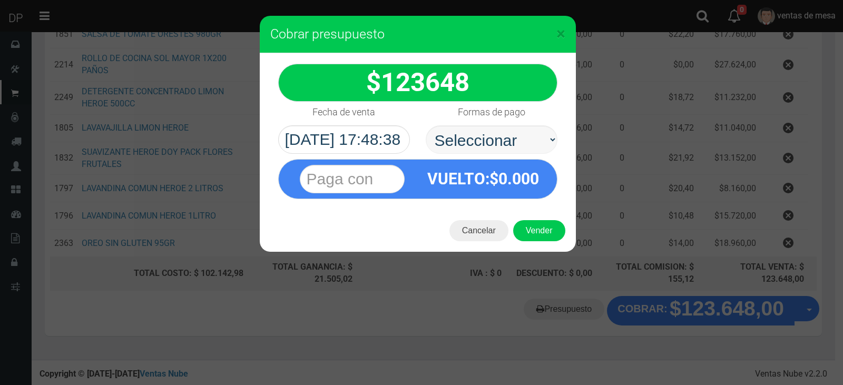
click at [501, 147] on select "Seleccionar Efectivo Tarjeta de Crédito Depósito Débito" at bounding box center [492, 139] width 132 height 28
click at [426, 125] on select "Seleccionar Efectivo Tarjeta de Crédito Depósito Débito" at bounding box center [492, 139] width 132 height 28
drag, startPoint x: 520, startPoint y: 139, endPoint x: 519, endPoint y: 152, distance: 13.2
click at [520, 139] on select "Seleccionar Efectivo Tarjeta de Crédito Depósito Débito" at bounding box center [492, 139] width 132 height 28
select select "Efectivo"
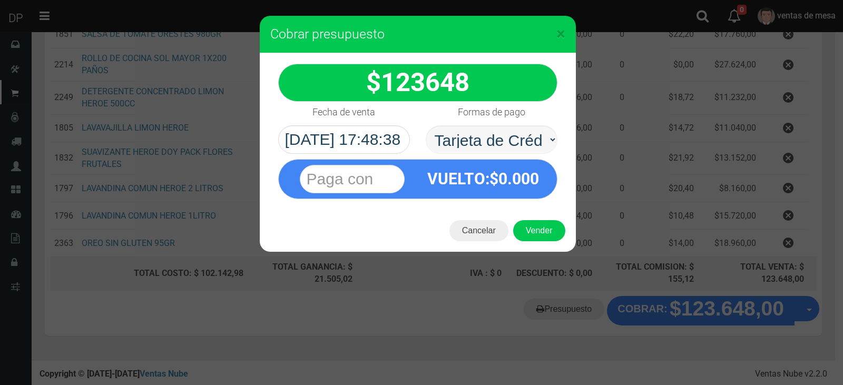
click at [426, 125] on select "Seleccionar Efectivo Tarjeta de Crédito Depósito Débito" at bounding box center [492, 139] width 132 height 28
click at [534, 223] on button "Vender" at bounding box center [539, 230] width 52 height 21
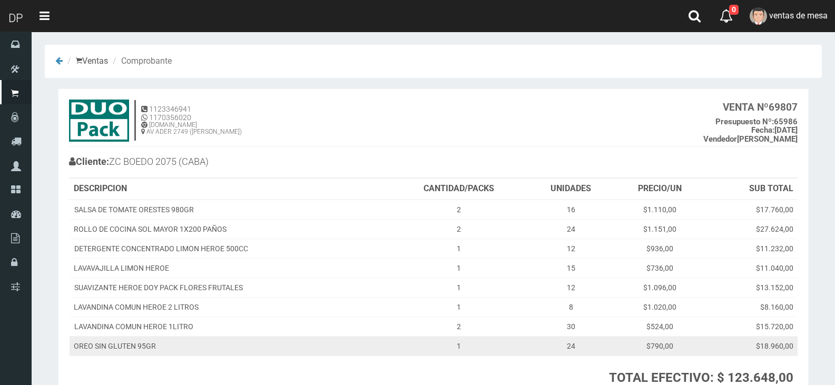
scroll to position [89, 0]
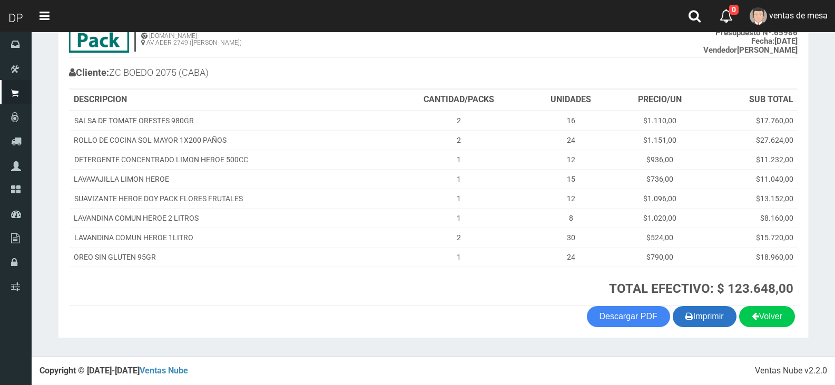
drag, startPoint x: 711, startPoint y: 328, endPoint x: 709, endPoint y: 319, distance: 9.1
click at [710, 325] on section "1123346941 1170356020 [DOMAIN_NAME] AV ADER 2749 ([PERSON_NAME]) VENTA Nº 69807…" at bounding box center [433, 168] width 750 height 339
click at [709, 317] on button "Imprimir" at bounding box center [704, 316] width 64 height 21
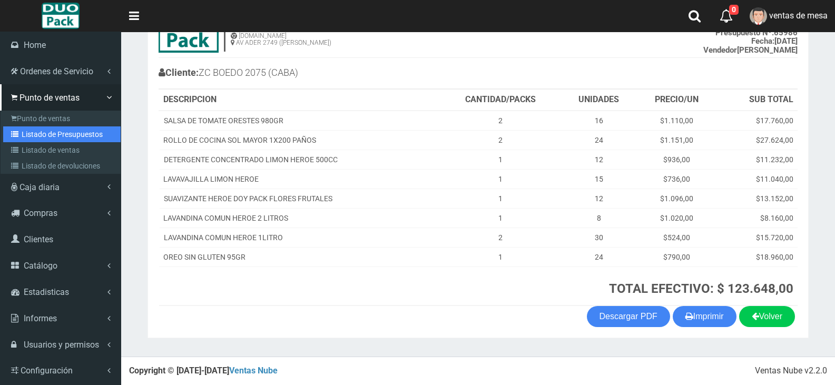
click at [27, 131] on link "Listado de Presupuestos" at bounding box center [61, 134] width 117 height 16
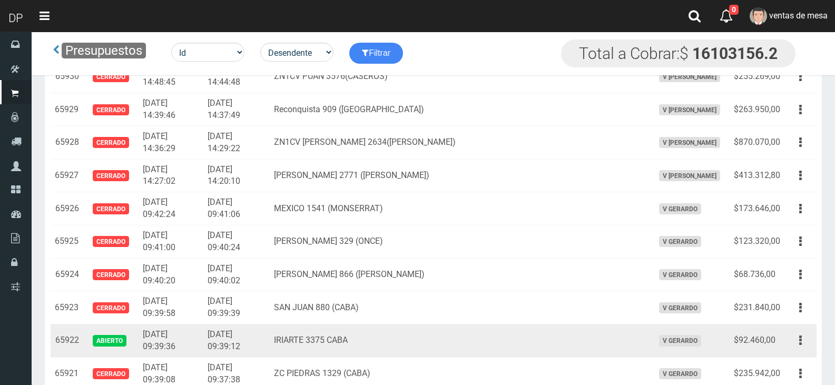
scroll to position [7250, 0]
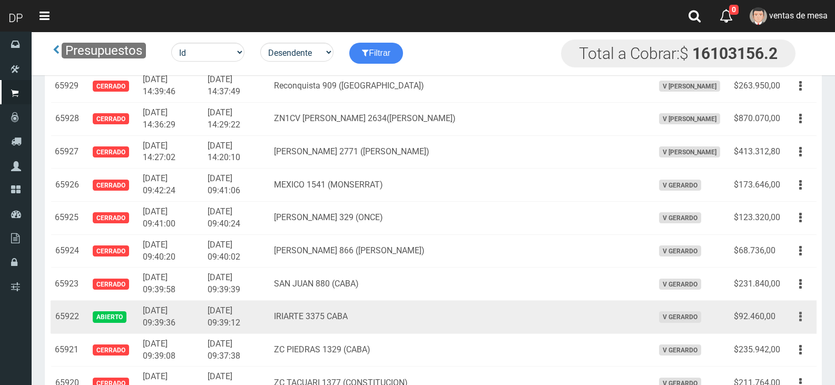
click at [797, 314] on button "button" at bounding box center [800, 317] width 24 height 18
click at [787, 344] on link "Editar" at bounding box center [769, 342] width 83 height 23
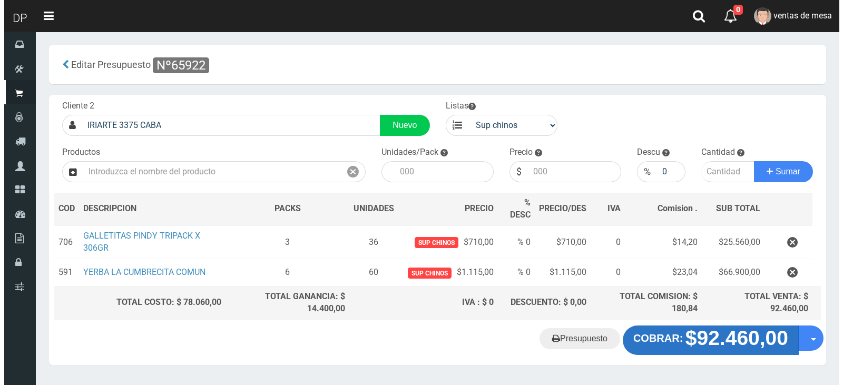
scroll to position [29, 0]
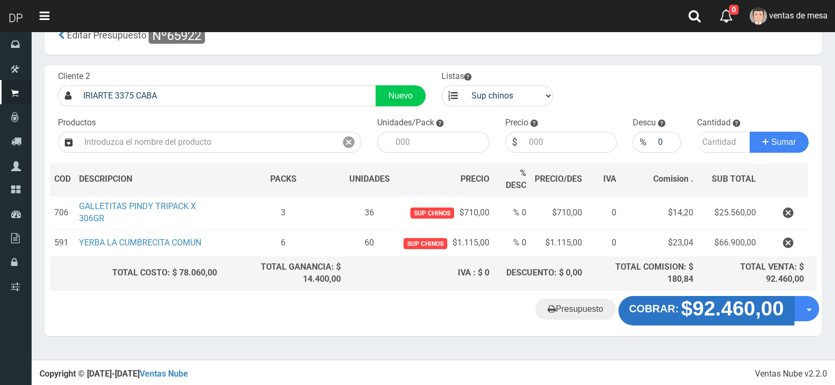
click at [707, 308] on strong "$92.460,00" at bounding box center [732, 308] width 103 height 23
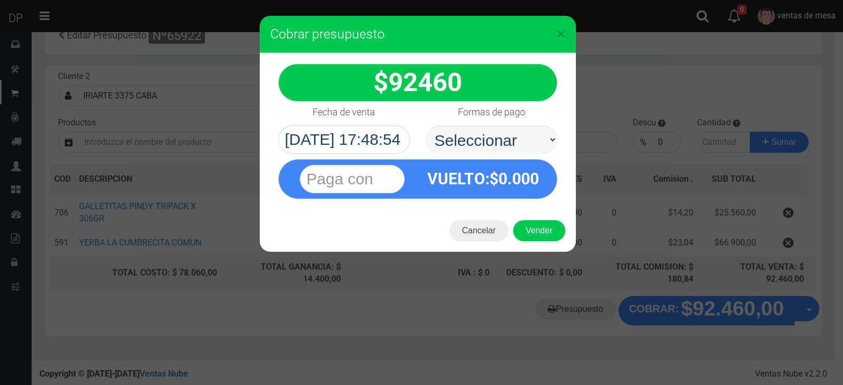
select select "Efectivo"
click at [426, 125] on select "Seleccionar Efectivo Tarjeta de Crédito Depósito Débito" at bounding box center [492, 139] width 132 height 28
click at [532, 232] on button "Vender" at bounding box center [539, 230] width 52 height 21
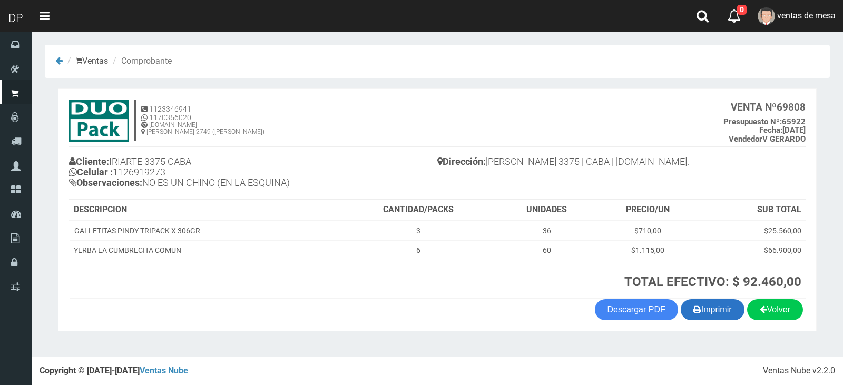
drag, startPoint x: 696, startPoint y: 313, endPoint x: 680, endPoint y: 270, distance: 45.5
click at [696, 313] on button "Imprimir" at bounding box center [712, 309] width 64 height 21
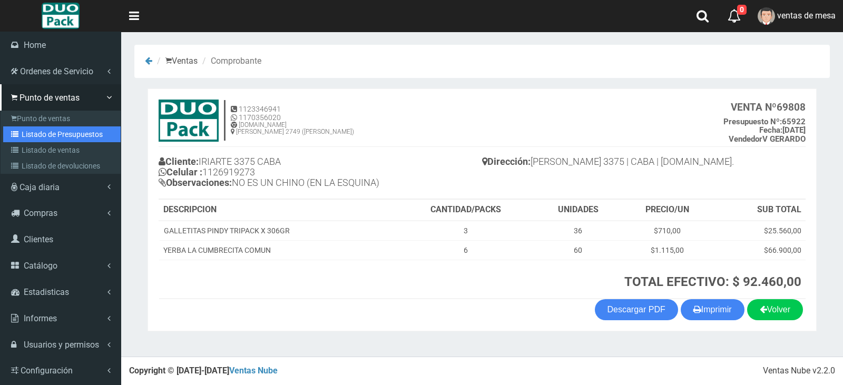
click at [58, 126] on link "Listado de Presupuestos" at bounding box center [61, 134] width 117 height 16
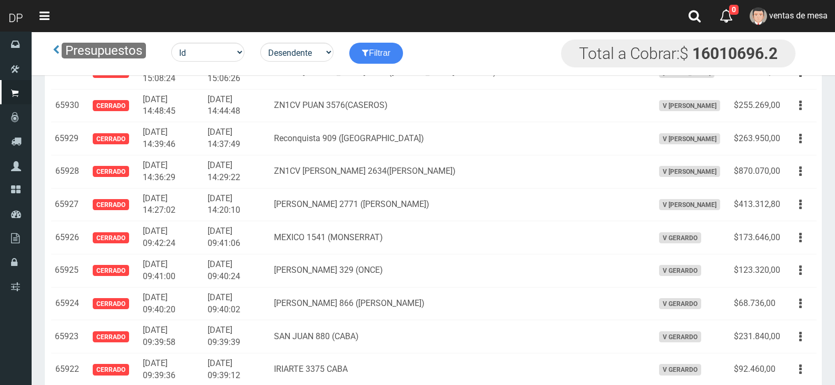
scroll to position [5228, 0]
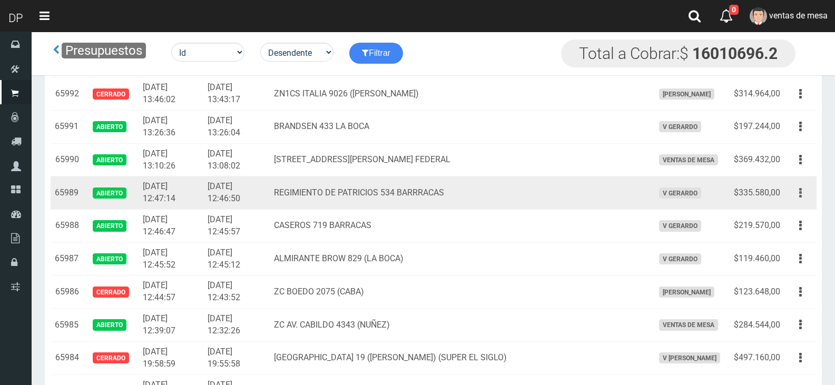
click at [802, 196] on button "button" at bounding box center [800, 193] width 24 height 18
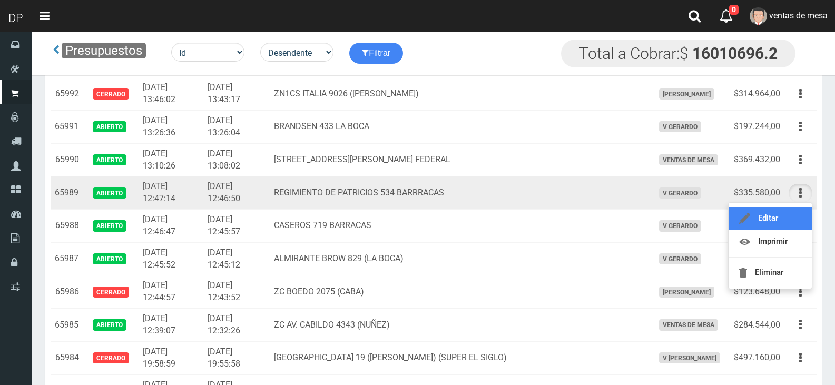
click at [790, 211] on link "Editar" at bounding box center [769, 218] width 83 height 23
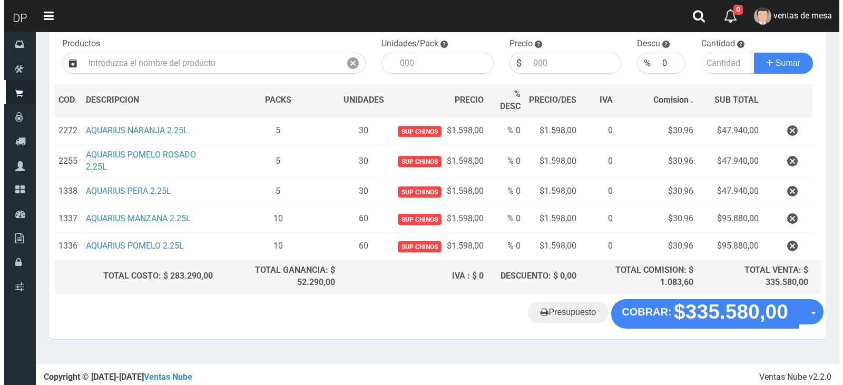
scroll to position [112, 0]
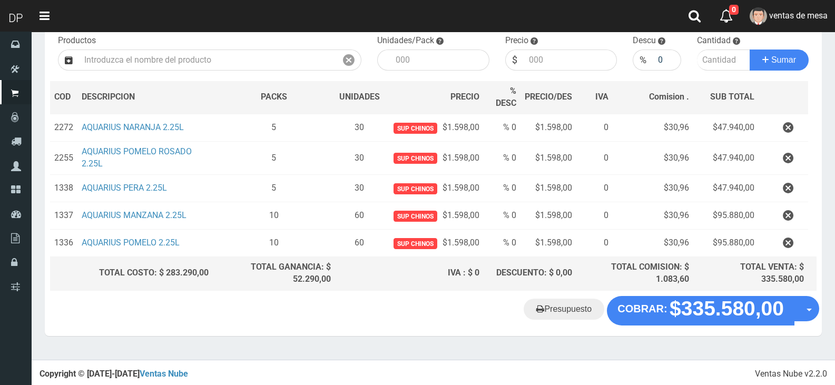
click at [673, 325] on div "Presupuesto COBRAR: $335.580,00 Opciones" at bounding box center [433, 316] width 777 height 40
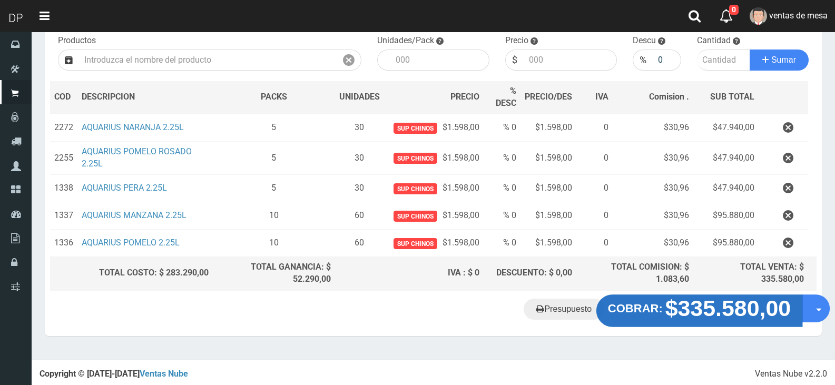
click at [672, 318] on strong "$335.580,00" at bounding box center [728, 307] width 126 height 25
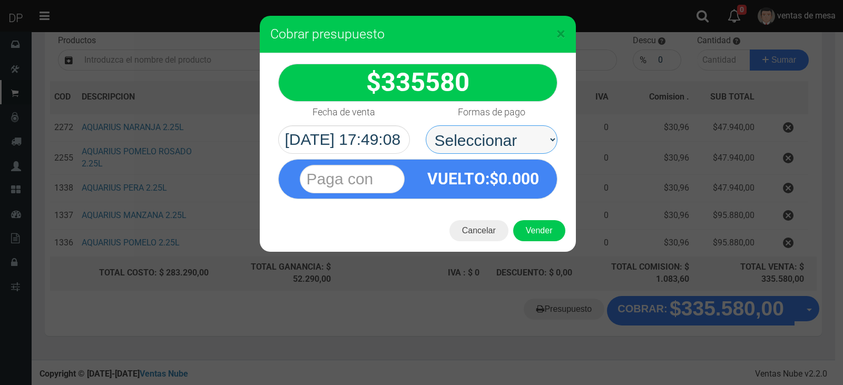
click at [525, 147] on select "Seleccionar Efectivo Tarjeta de Crédito Depósito Débito" at bounding box center [492, 139] width 132 height 28
select select "Efectivo"
click at [426, 125] on select "Seleccionar Efectivo Tarjeta de Crédito Depósito Débito" at bounding box center [492, 139] width 132 height 28
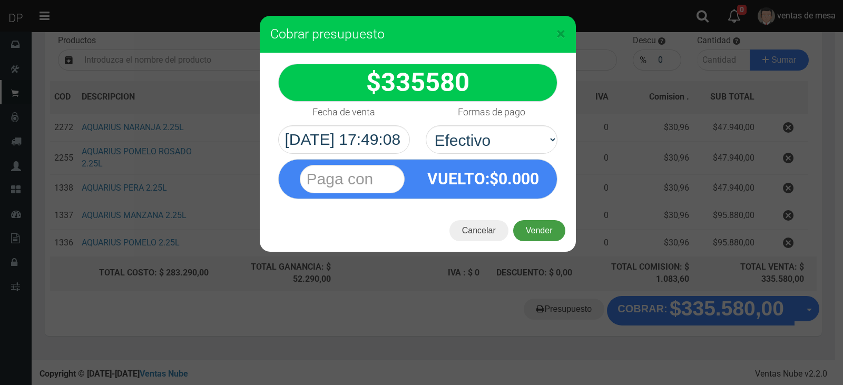
click at [532, 224] on button "Vender" at bounding box center [539, 230] width 52 height 21
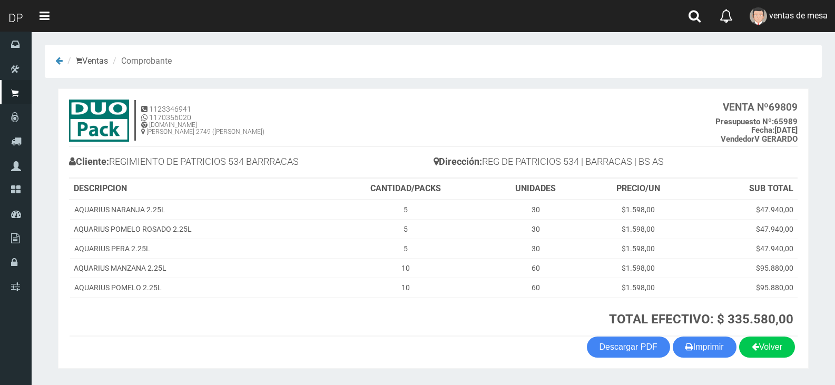
scroll to position [31, 0]
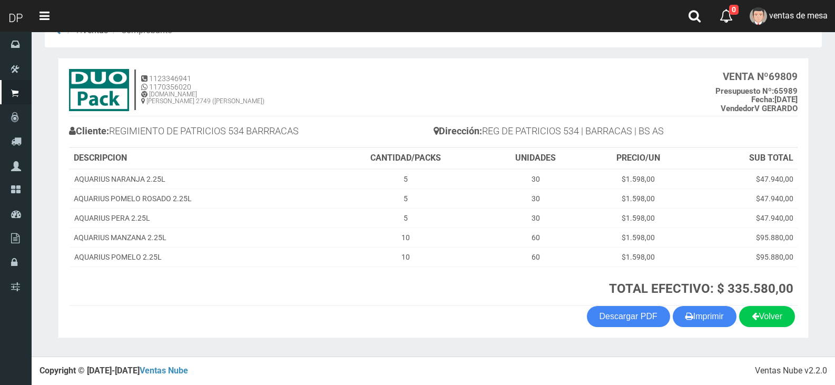
click at [696, 302] on th "TOTAL EFECTIVO: $ 335.580,00" at bounding box center [561, 285] width 472 height 39
click at [698, 321] on button "Imprimir" at bounding box center [704, 316] width 64 height 21
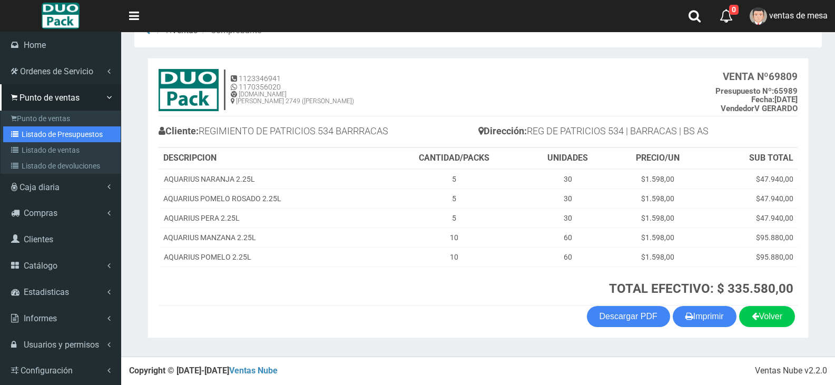
click at [41, 136] on link "Listado de Presupuestos" at bounding box center [61, 134] width 117 height 16
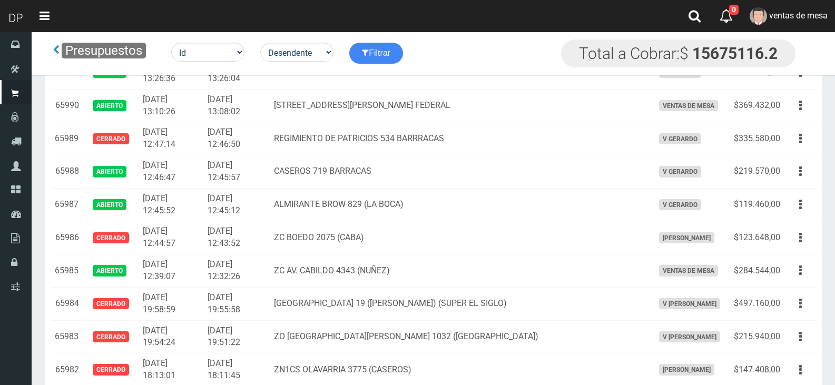
scroll to position [4535, 0]
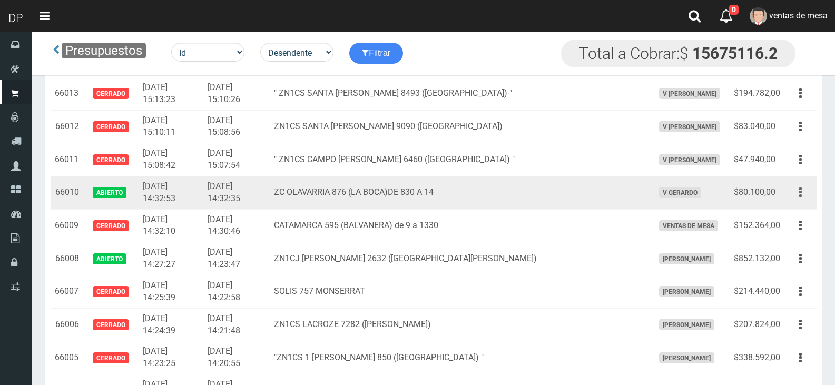
click at [799, 196] on icon "button" at bounding box center [800, 192] width 3 height 18
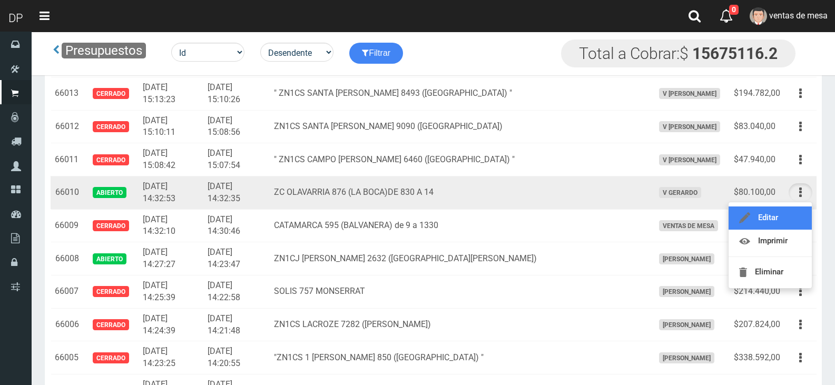
click at [795, 219] on link "Editar" at bounding box center [769, 217] width 83 height 23
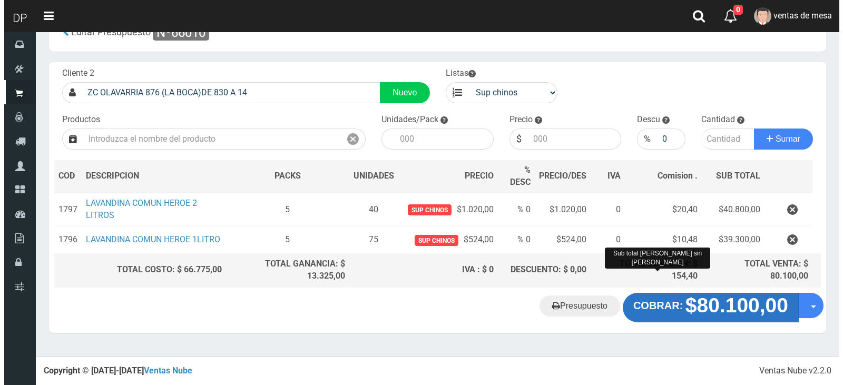
scroll to position [35, 0]
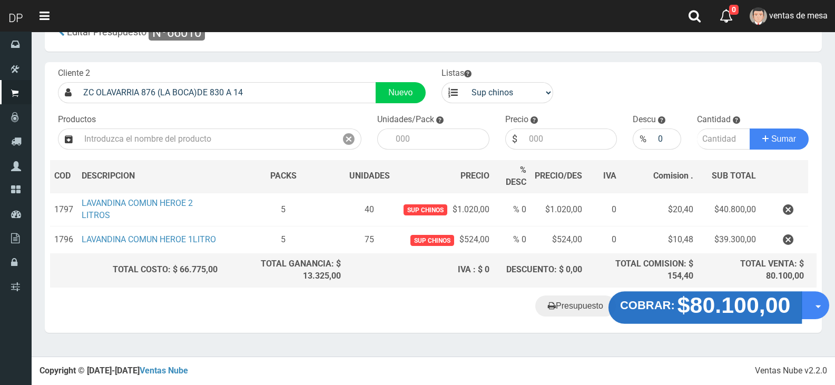
click at [690, 315] on strong "$80.100,00" at bounding box center [733, 304] width 113 height 25
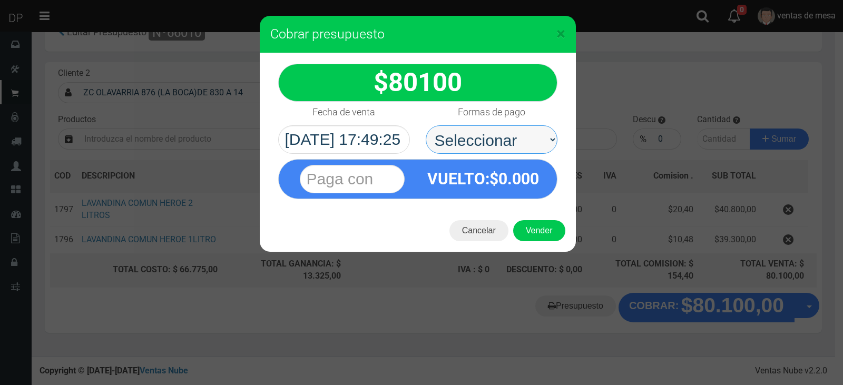
click at [533, 144] on select "Seleccionar Efectivo Tarjeta de Crédito Depósito Débito" at bounding box center [492, 139] width 132 height 28
click at [526, 145] on select "Seleccionar Efectivo Tarjeta de Crédito Depósito Débito" at bounding box center [492, 139] width 132 height 28
drag, startPoint x: 522, startPoint y: 185, endPoint x: 526, endPoint y: 164, distance: 20.9
click at [522, 185] on span "0.000" at bounding box center [518, 179] width 41 height 18
click at [527, 143] on select "Seleccionar Efectivo Tarjeta de Crédito Depósito Débito" at bounding box center [492, 139] width 132 height 28
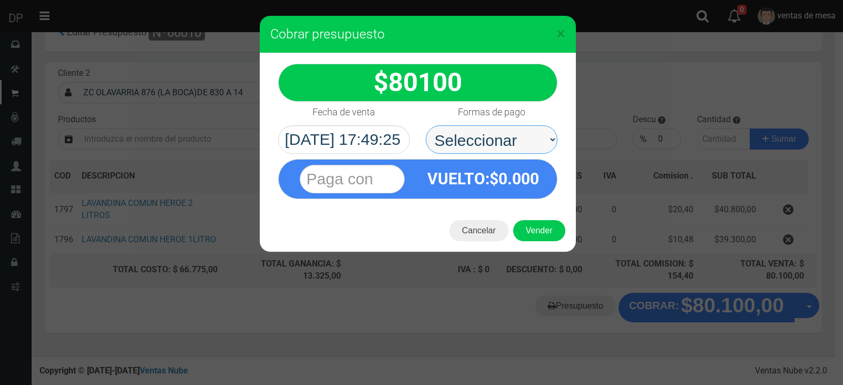
select select "Efectivo"
click at [426, 125] on select "Seleccionar Efectivo Tarjeta de Crédito Depósito Débito" at bounding box center [492, 139] width 132 height 28
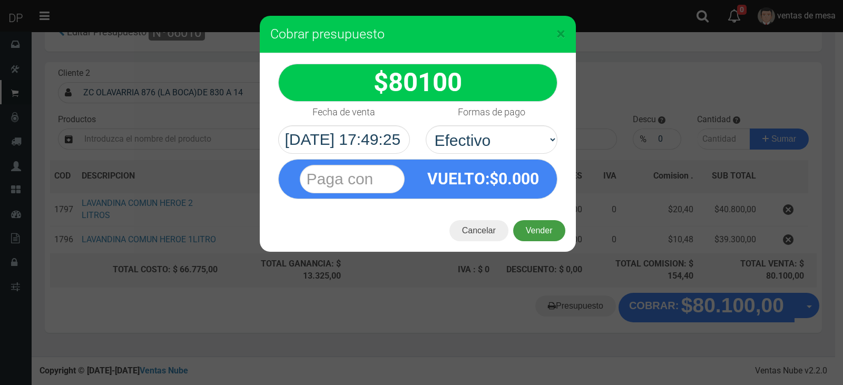
click at [535, 227] on button "Vender" at bounding box center [539, 230] width 52 height 21
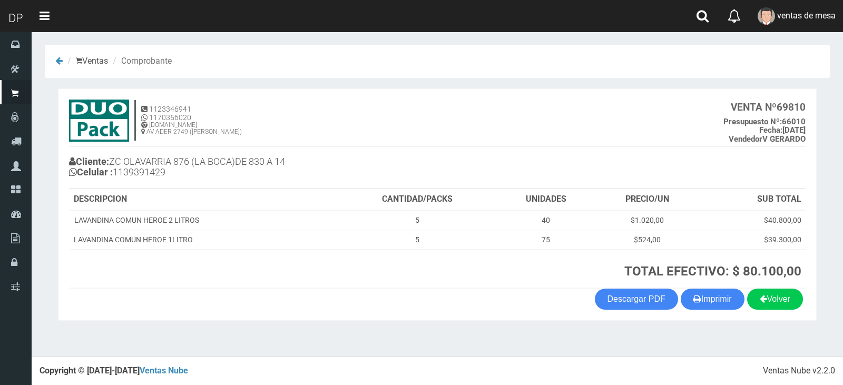
click at [692, 311] on section "1123346941 1170356020 [DOMAIN_NAME] AV ADER 2749 ([PERSON_NAME]) VENTA Nº 69810…" at bounding box center [437, 204] width 758 height 232
click at [693, 295] on icon "button" at bounding box center [697, 298] width 8 height 15
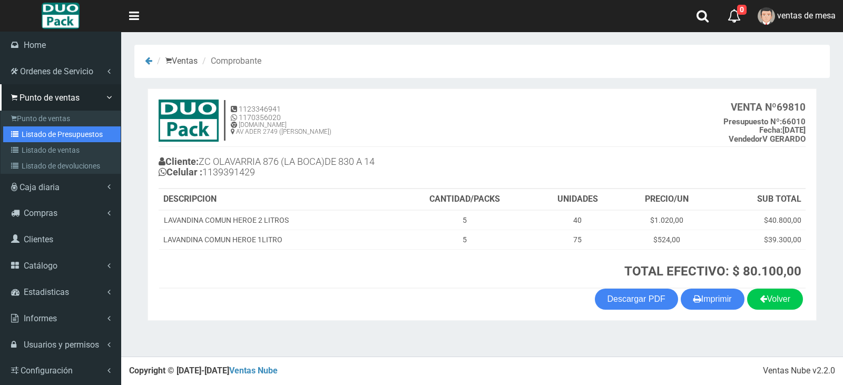
drag, startPoint x: 21, startPoint y: 140, endPoint x: 29, endPoint y: 135, distance: 9.7
click at [21, 140] on link "Listado de Presupuestos" at bounding box center [61, 134] width 117 height 16
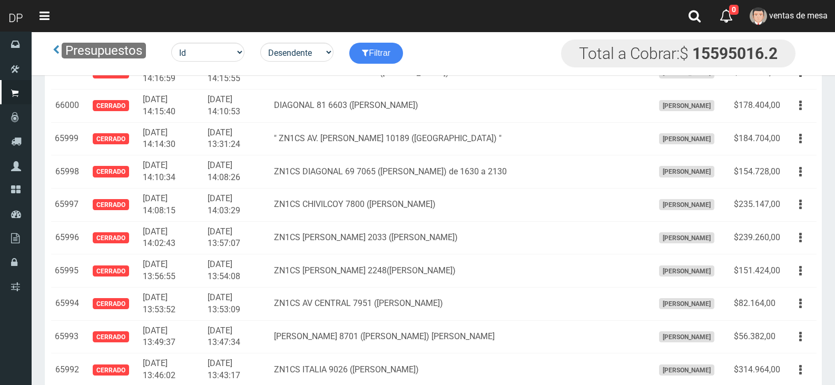
scroll to position [5162, 0]
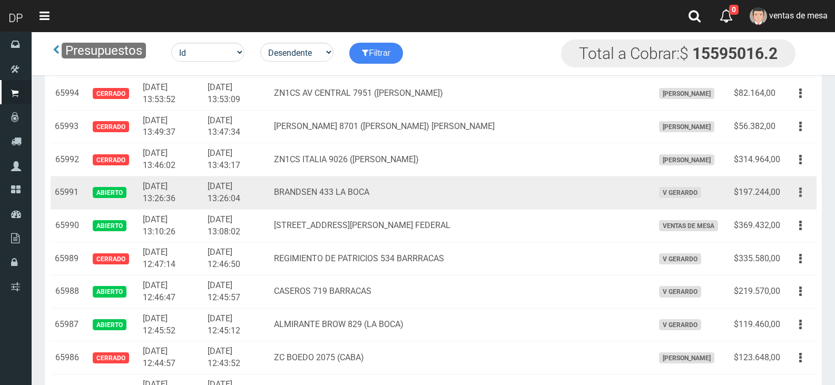
click at [789, 194] on button "button" at bounding box center [800, 192] width 24 height 18
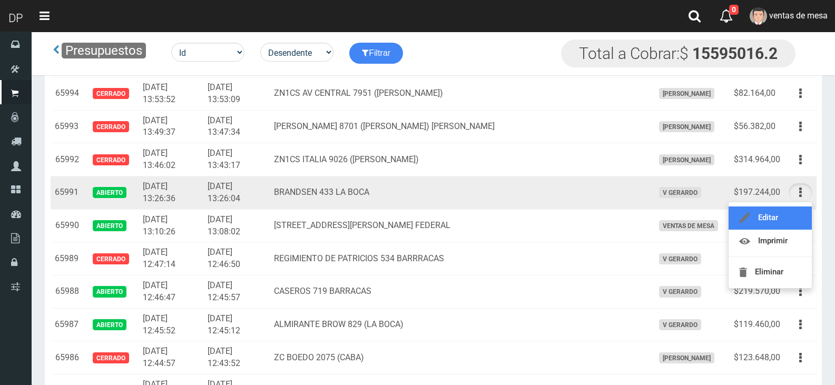
click at [791, 217] on link "Editar" at bounding box center [769, 217] width 83 height 23
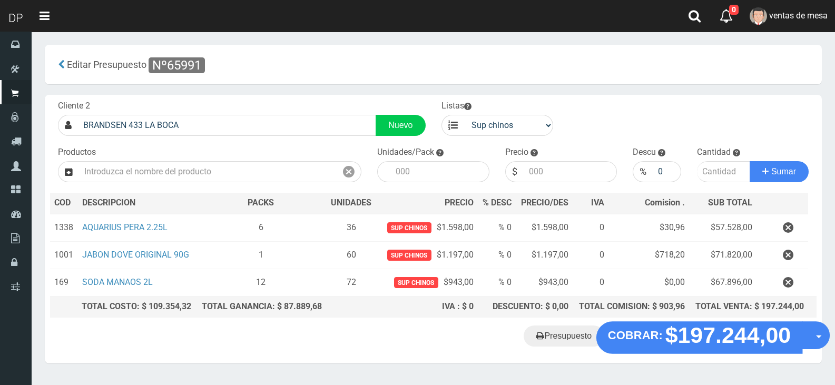
click at [657, 320] on div "Cliente 2 [PERSON_NAME] 433 LA BOCA Nuevo Listas venta publico Sup chinos reven…" at bounding box center [433, 209] width 777 height 228
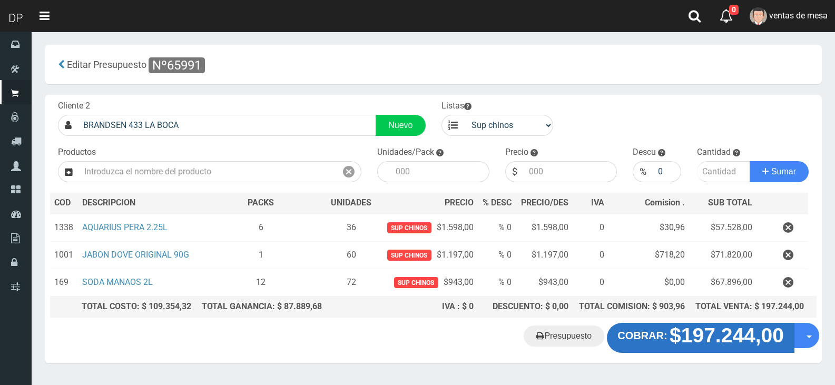
click at [652, 336] on strong "COBRAR:" at bounding box center [642, 336] width 50 height 12
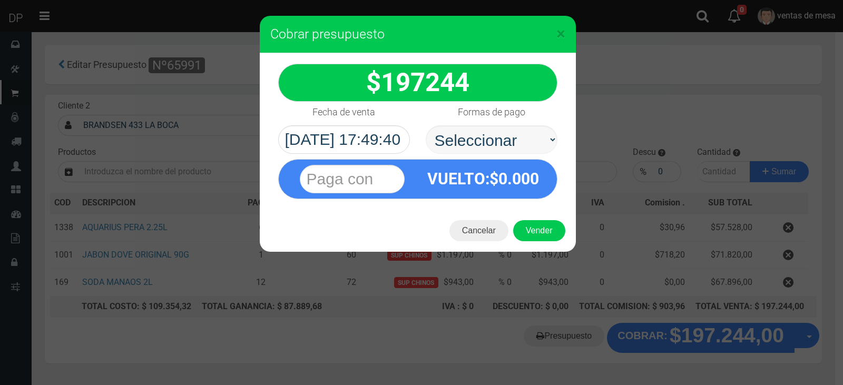
click at [503, 153] on select "Seleccionar Efectivo Tarjeta de Crédito Depósito Débito" at bounding box center [492, 139] width 132 height 28
select select "Efectivo"
click at [426, 125] on select "Seleccionar Efectivo Tarjeta de Crédito Depósito Débito" at bounding box center [492, 139] width 132 height 28
click at [529, 236] on button "Vender" at bounding box center [539, 230] width 52 height 21
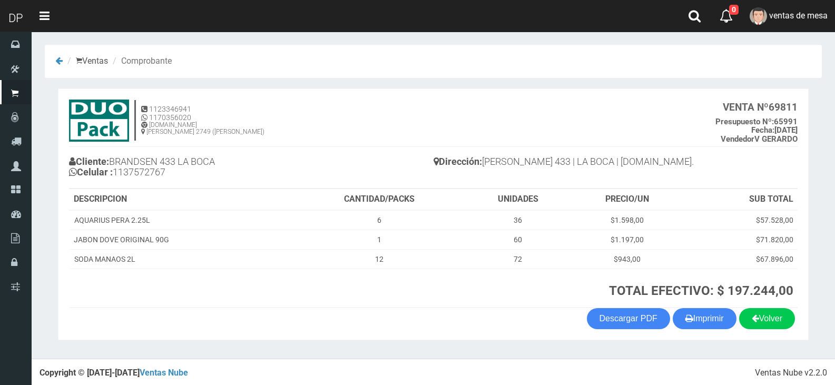
click at [724, 307] on th "TOTAL EFECTIVO: $ 197.244,00" at bounding box center [545, 288] width 503 height 39
click at [719, 319] on button "Imprimir" at bounding box center [704, 318] width 64 height 21
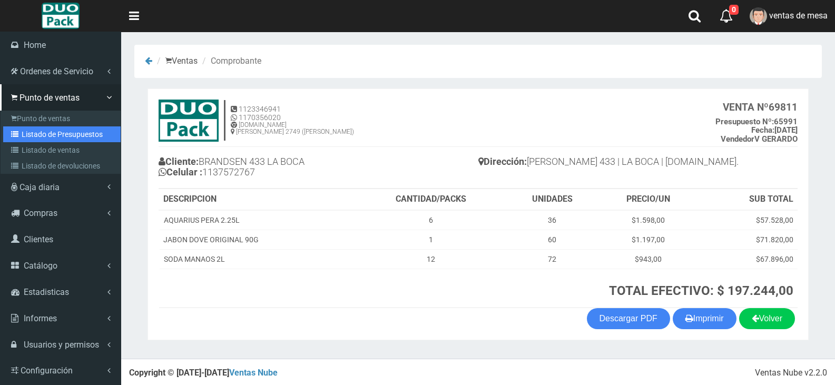
click at [18, 134] on icon at bounding box center [16, 134] width 11 height 7
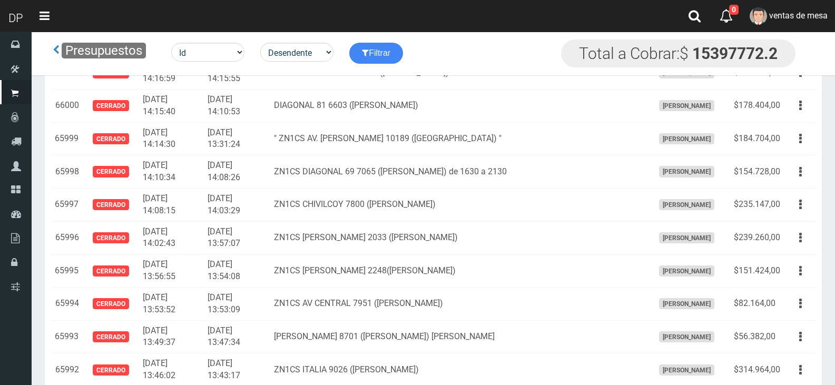
scroll to position [5228, 0]
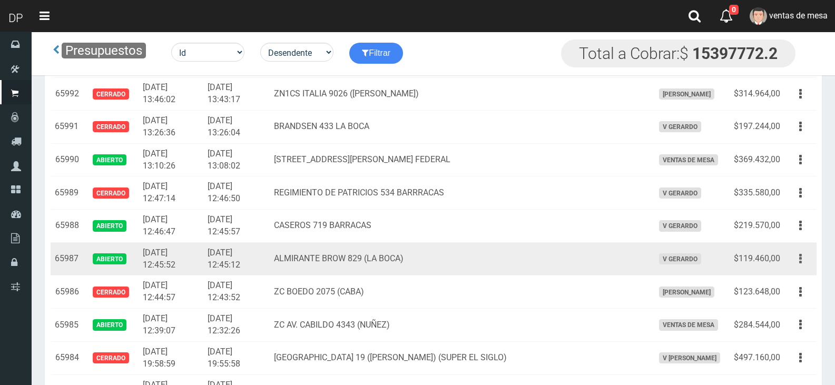
click at [791, 253] on button "button" at bounding box center [800, 259] width 24 height 18
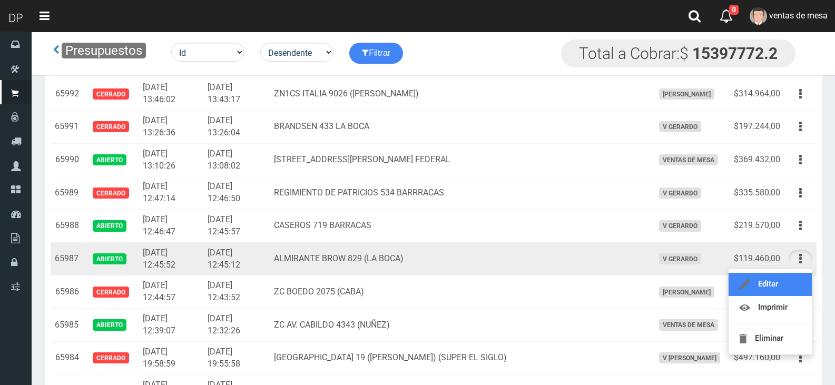
click at [793, 280] on link "Editar" at bounding box center [769, 284] width 83 height 23
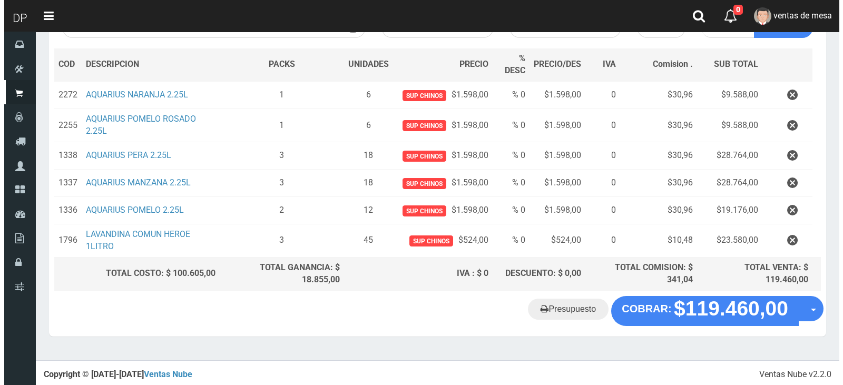
scroll to position [144, 0]
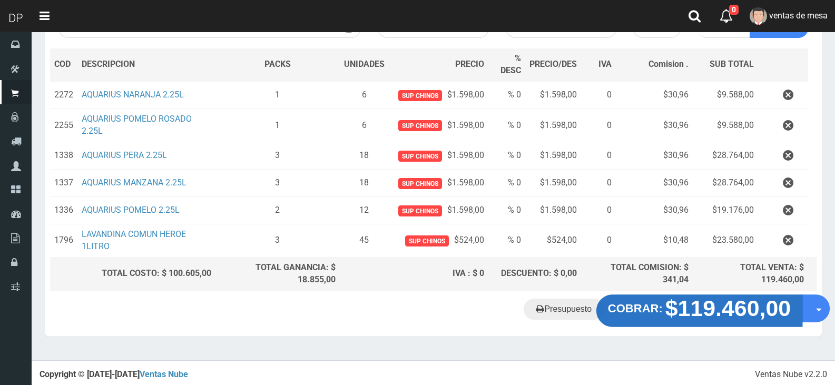
click at [679, 319] on strong "$119.460,00" at bounding box center [728, 308] width 126 height 25
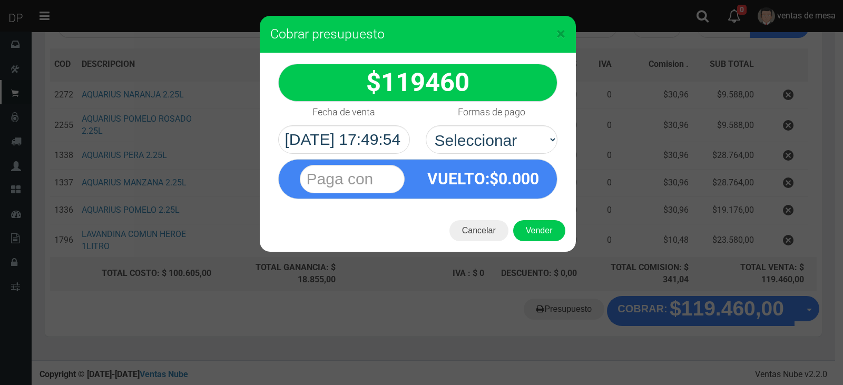
click at [519, 156] on div "VUELTO :$ 0.000" at bounding box center [417, 176] width 295 height 45
click at [506, 146] on select "Seleccionar Efectivo Tarjeta de Crédito Depósito Débito" at bounding box center [492, 139] width 132 height 28
select select "Efectivo"
click at [426, 125] on select "Seleccionar Efectivo Tarjeta de Crédito Depósito Débito" at bounding box center [492, 139] width 132 height 28
click at [528, 222] on button "Vender" at bounding box center [539, 230] width 52 height 21
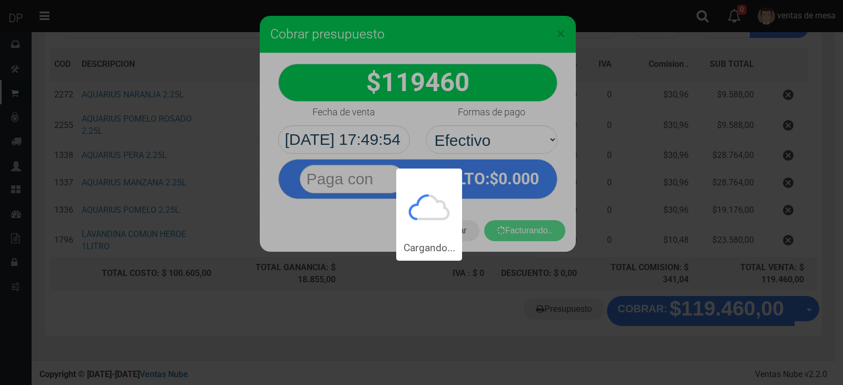
click at [532, 233] on div "Cargando..." at bounding box center [421, 130] width 843 height 261
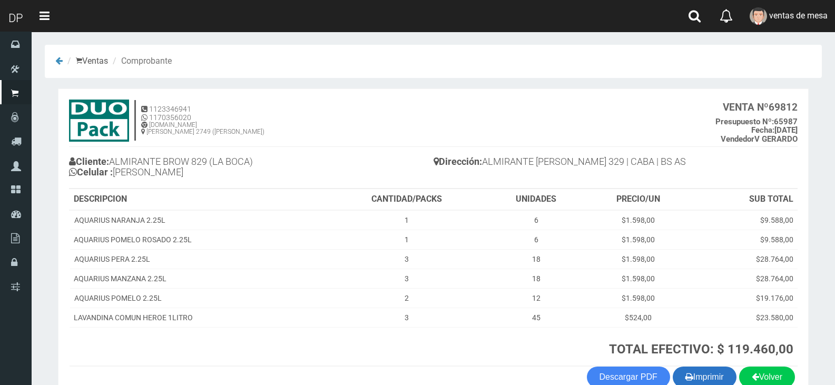
scroll to position [61, 0]
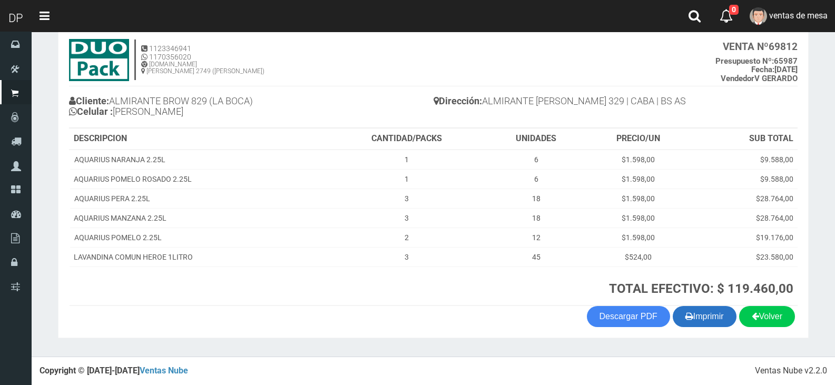
click at [678, 308] on button "Imprimir" at bounding box center [704, 316] width 64 height 21
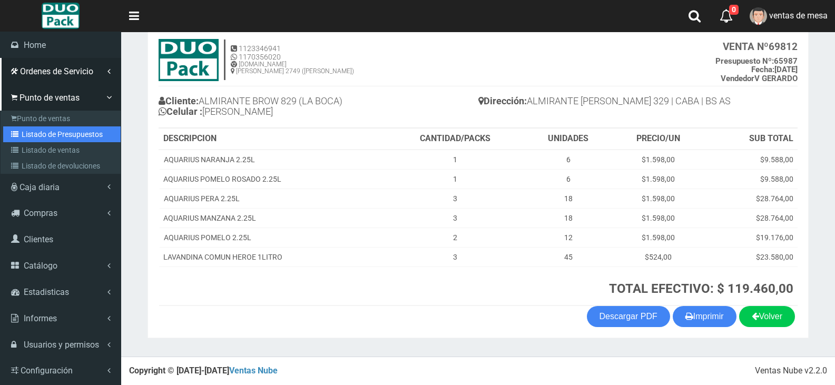
drag, startPoint x: 16, startPoint y: 131, endPoint x: 93, endPoint y: 66, distance: 100.1
click at [16, 131] on icon at bounding box center [16, 134] width 11 height 7
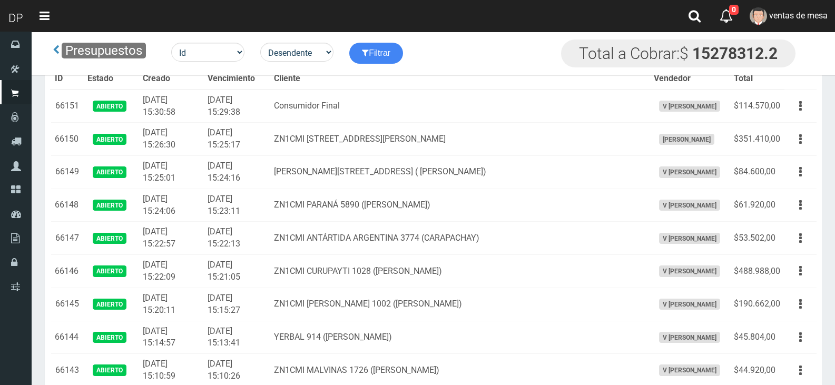
scroll to position [5282, 0]
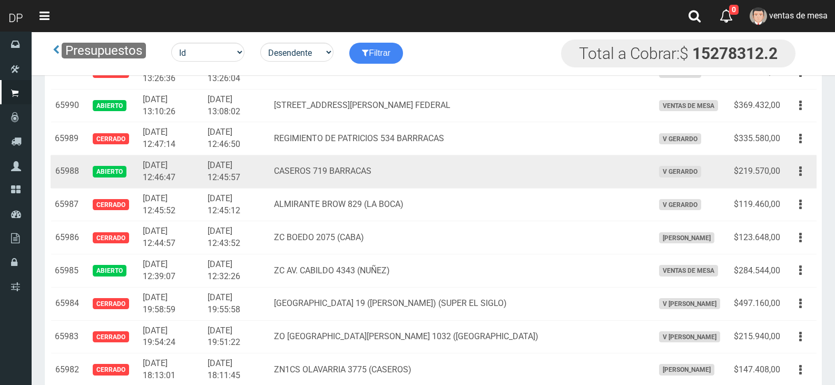
click at [797, 178] on button "button" at bounding box center [800, 171] width 24 height 18
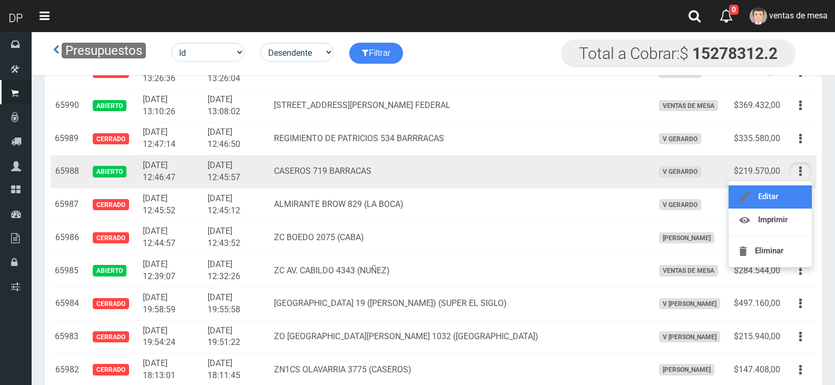
click at [788, 203] on link "Editar" at bounding box center [769, 196] width 83 height 23
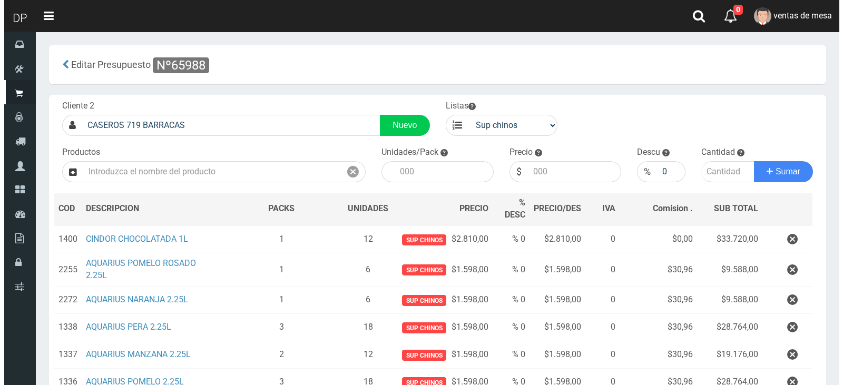
scroll to position [166, 0]
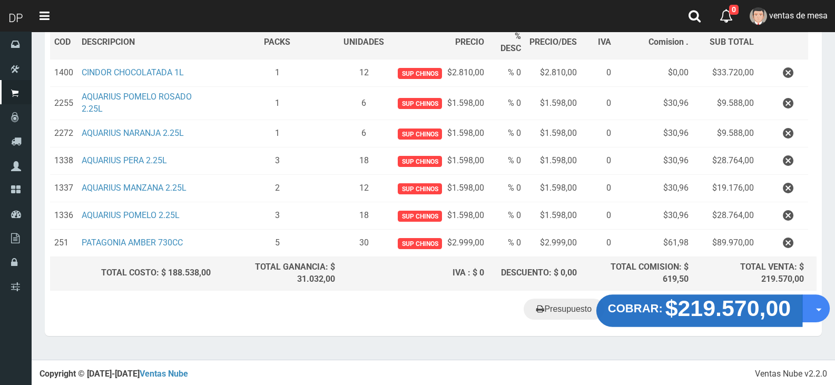
click at [690, 321] on button "COBRAR: $219.570,00" at bounding box center [699, 310] width 206 height 33
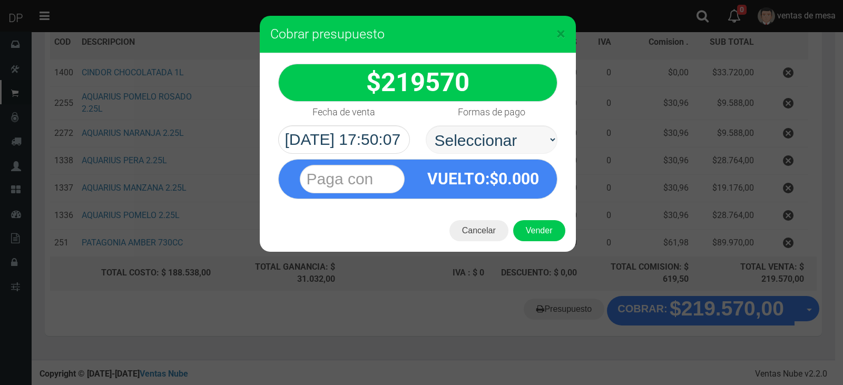
click at [506, 131] on select "Seleccionar Efectivo Tarjeta de Crédito Depósito Débito" at bounding box center [492, 139] width 132 height 28
select select "Efectivo"
click at [426, 125] on select "Seleccionar Efectivo Tarjeta de Crédito Depósito Débito" at bounding box center [492, 139] width 132 height 28
click at [541, 235] on button "Vender" at bounding box center [539, 230] width 52 height 21
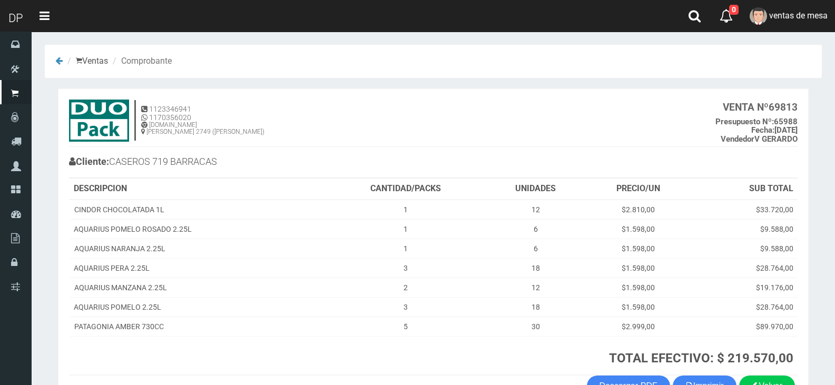
scroll to position [70, 0]
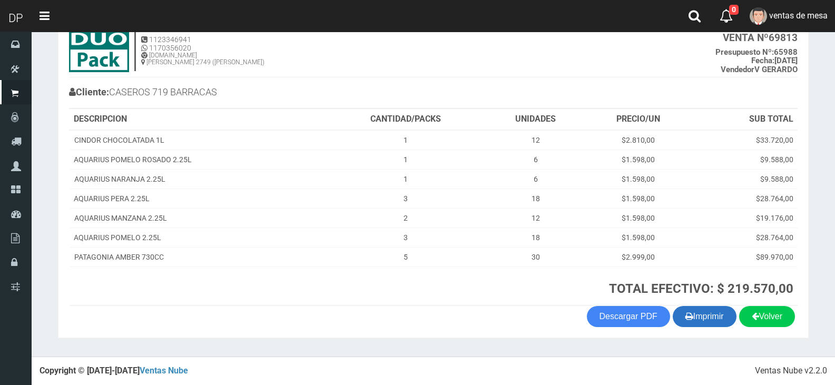
click at [700, 319] on button "Imprimir" at bounding box center [704, 316] width 64 height 21
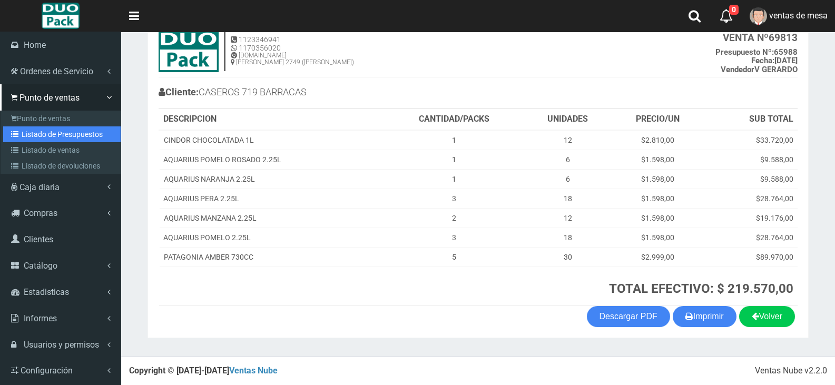
click at [31, 131] on link "Listado de Presupuestos" at bounding box center [61, 134] width 117 height 16
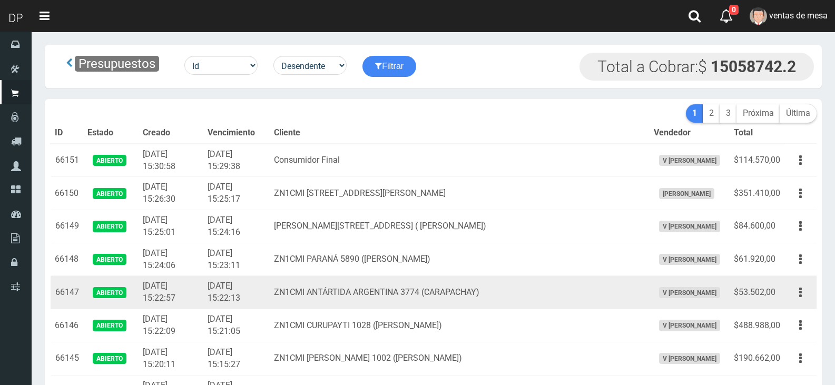
scroll to position [1024, 0]
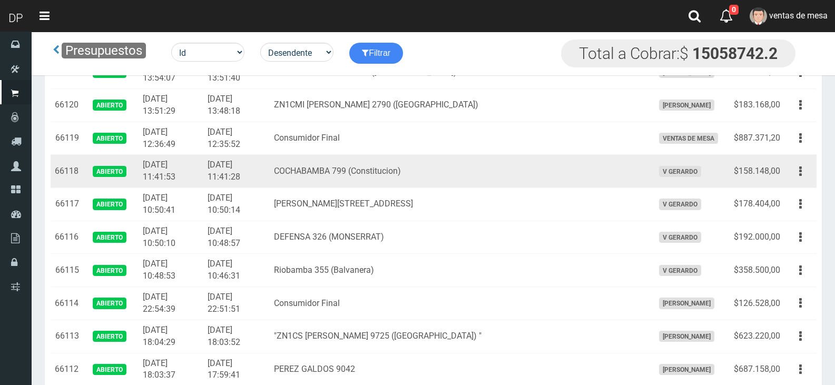
drag, startPoint x: 799, startPoint y: 173, endPoint x: 800, endPoint y: 181, distance: 8.0
click at [800, 173] on icon "button" at bounding box center [800, 171] width 3 height 18
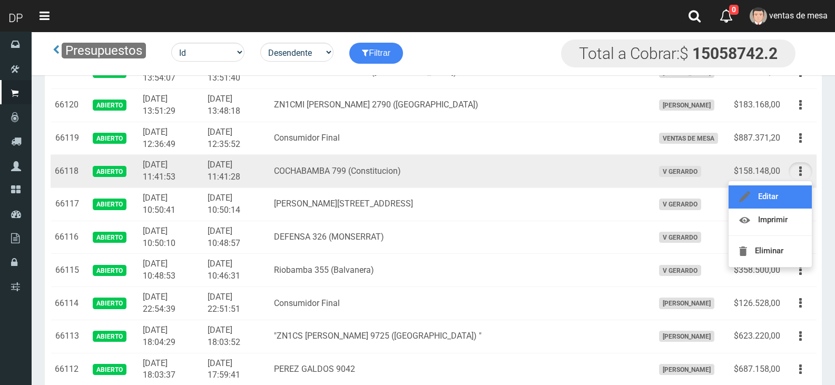
click at [795, 193] on link "Editar" at bounding box center [769, 196] width 83 height 23
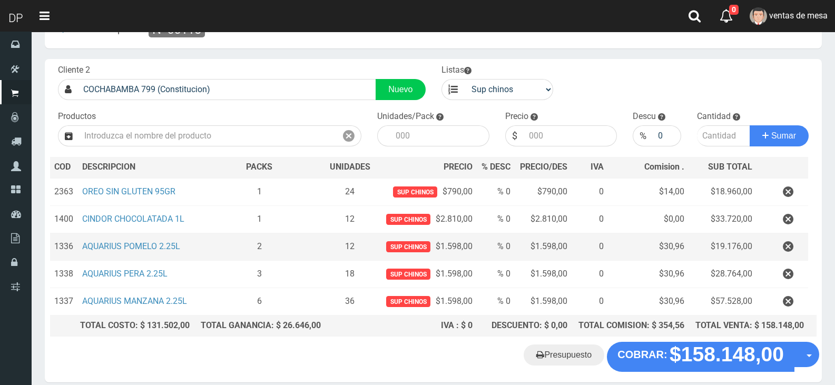
scroll to position [82, 0]
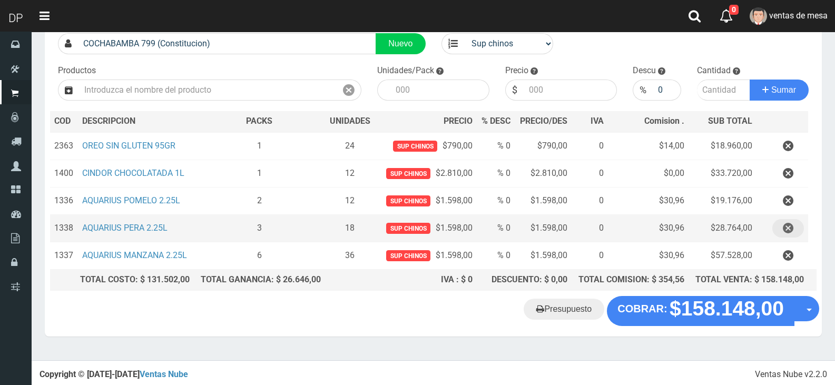
click at [787, 226] on icon "button" at bounding box center [788, 228] width 11 height 18
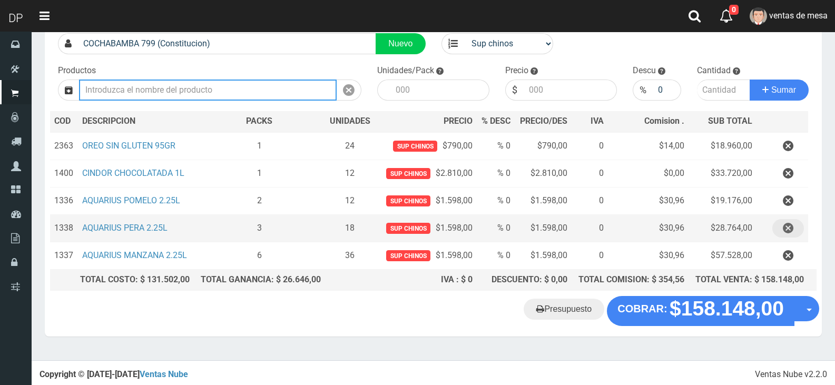
scroll to position [54, 0]
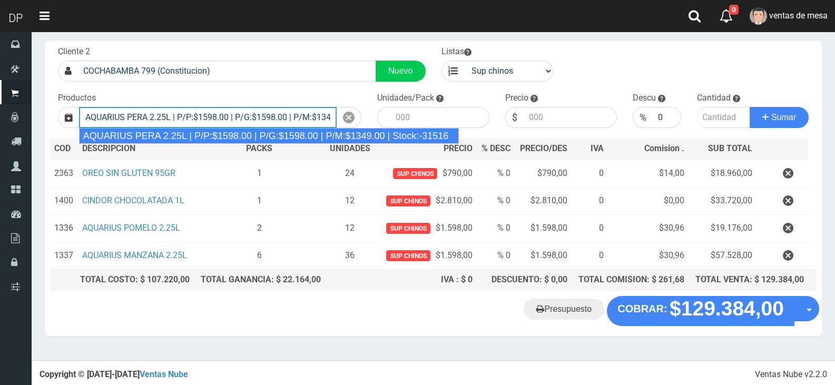
type input "AQUARIUS PERA 2.25L | P/P:$1598.00 | P/G:$1598.00 | P/M:$1349.00 | Stock:-31516"
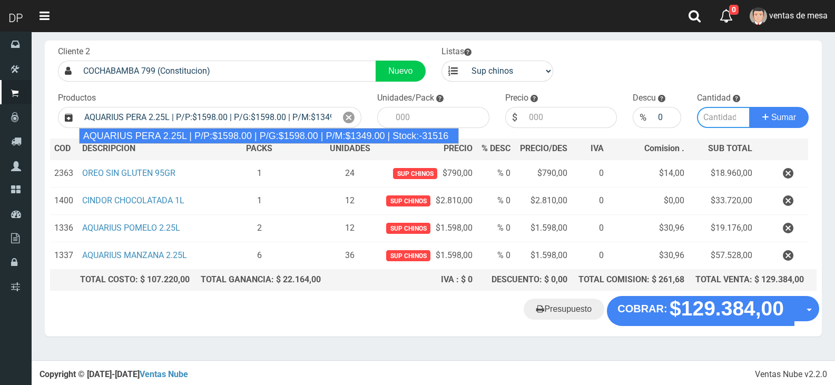
type input "6"
type input "1598.00"
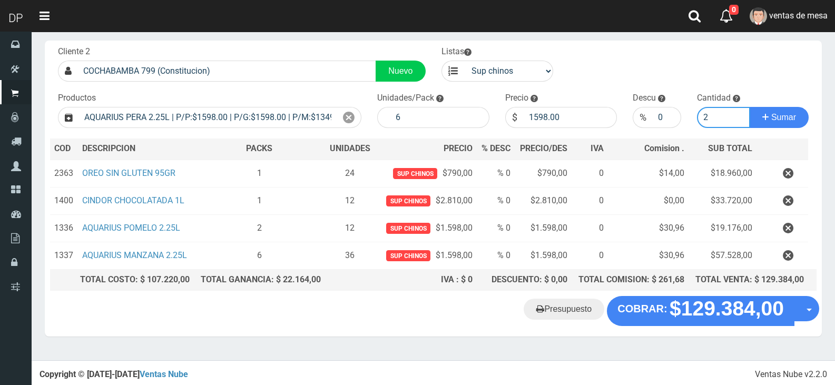
type input "2"
click at [749, 107] on button "Sumar" at bounding box center [778, 117] width 59 height 21
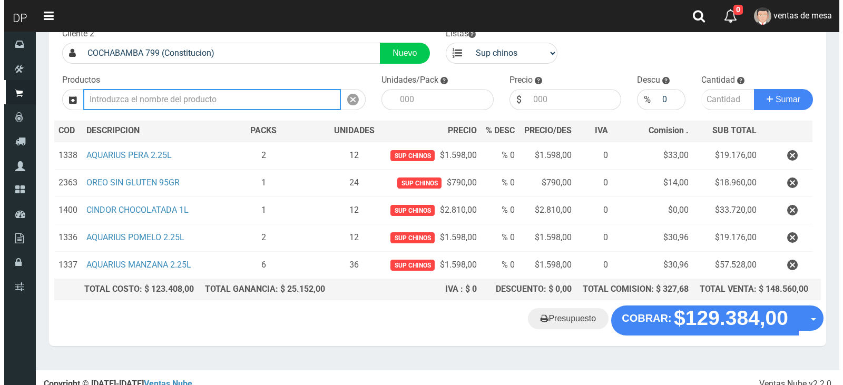
scroll to position [82, 0]
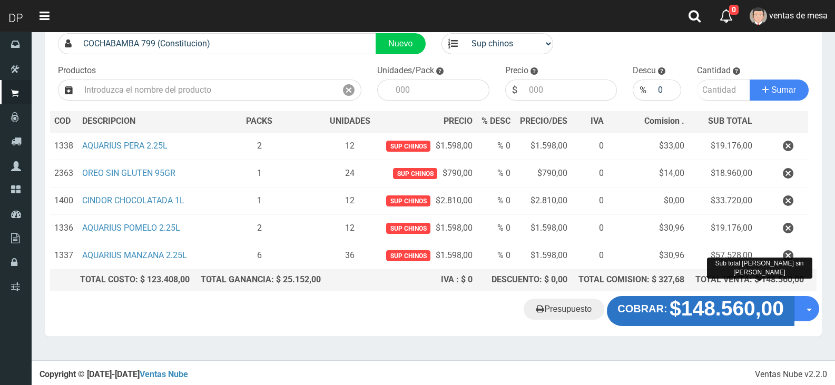
click at [706, 304] on strong "$148.560,00" at bounding box center [726, 309] width 114 height 23
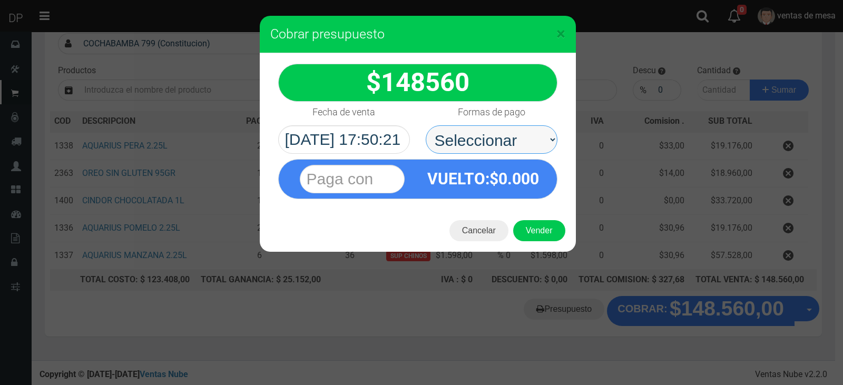
click at [508, 151] on select "Seleccionar Efectivo Tarjeta de Crédito Depósito Débito" at bounding box center [492, 139] width 132 height 28
select select "Efectivo"
click at [426, 125] on select "Seleccionar Efectivo Tarjeta de Crédito Depósito Débito" at bounding box center [492, 139] width 132 height 28
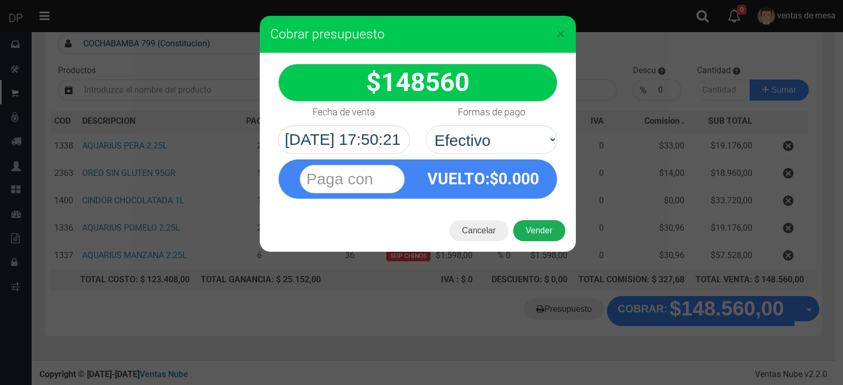
click at [533, 222] on button "Vender" at bounding box center [539, 230] width 52 height 21
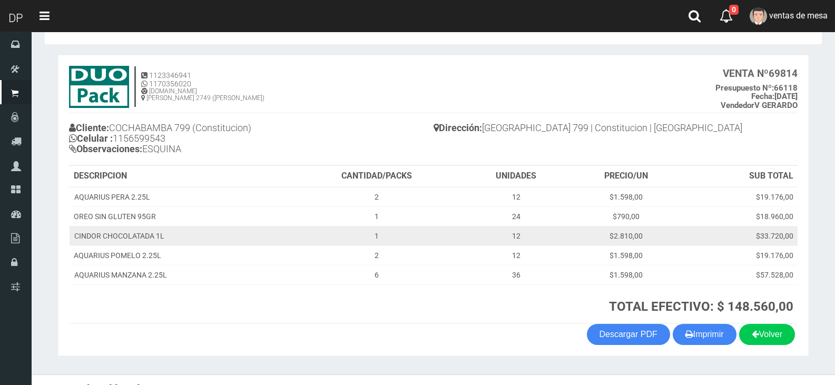
scroll to position [52, 0]
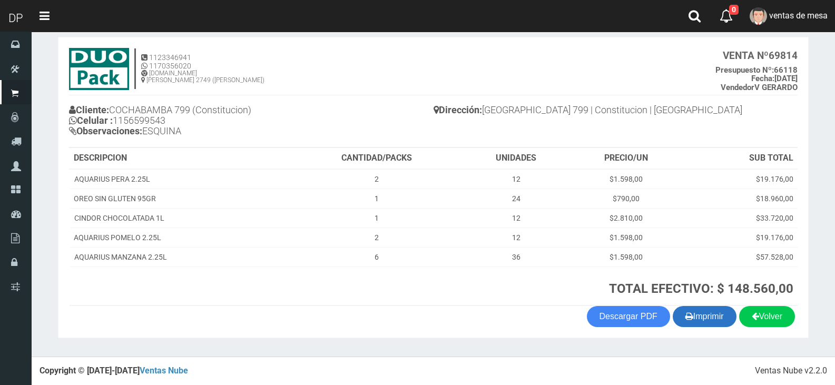
click at [692, 322] on button "Imprimir" at bounding box center [704, 316] width 64 height 21
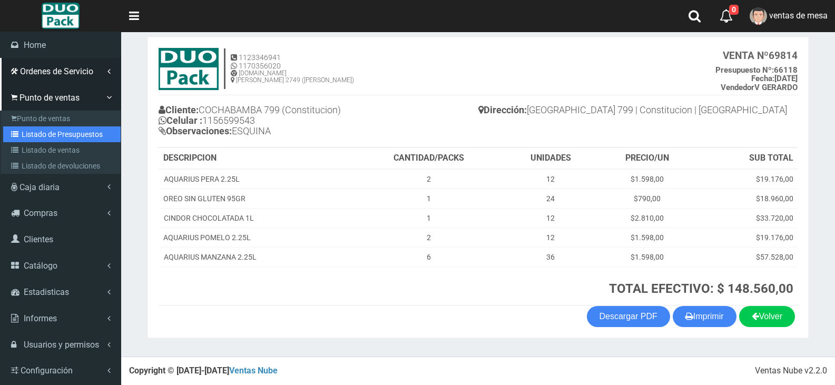
drag, startPoint x: 41, startPoint y: 137, endPoint x: 94, endPoint y: 74, distance: 82.3
click at [41, 137] on link "Listado de Presupuestos" at bounding box center [61, 134] width 117 height 16
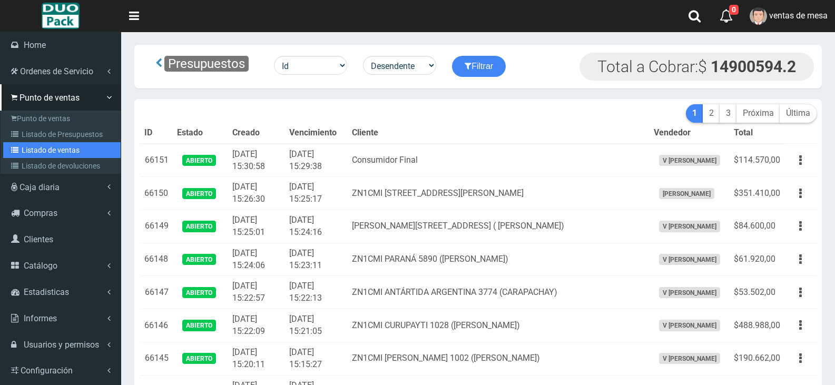
click at [58, 151] on link "Listado de ventas" at bounding box center [61, 150] width 117 height 16
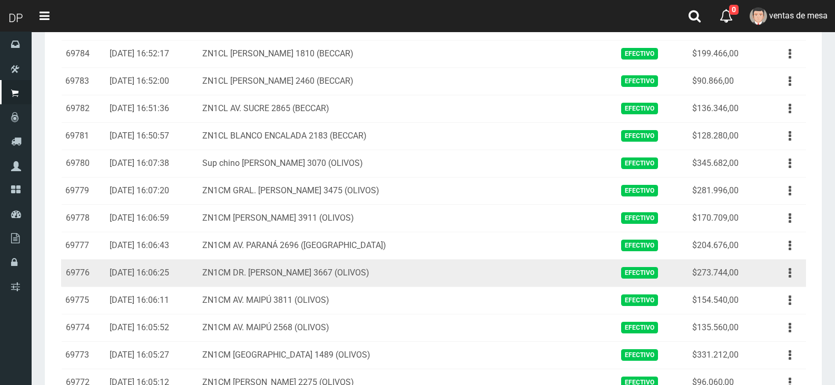
click at [448, 231] on td "ZN1CM [PERSON_NAME] 3911 (OLIVOS)" at bounding box center [404, 217] width 413 height 27
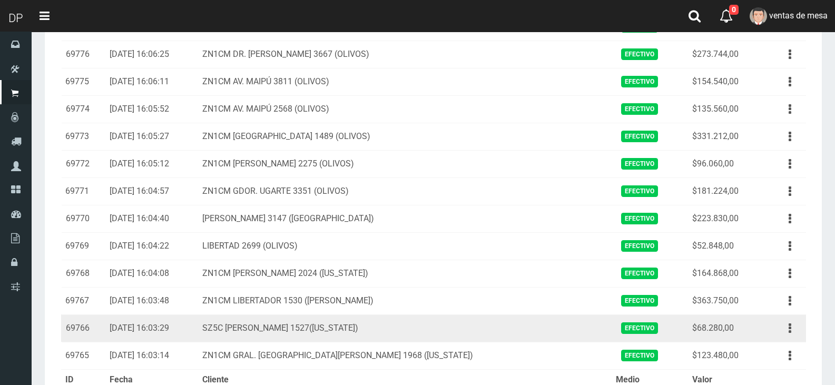
scroll to position [1200, 0]
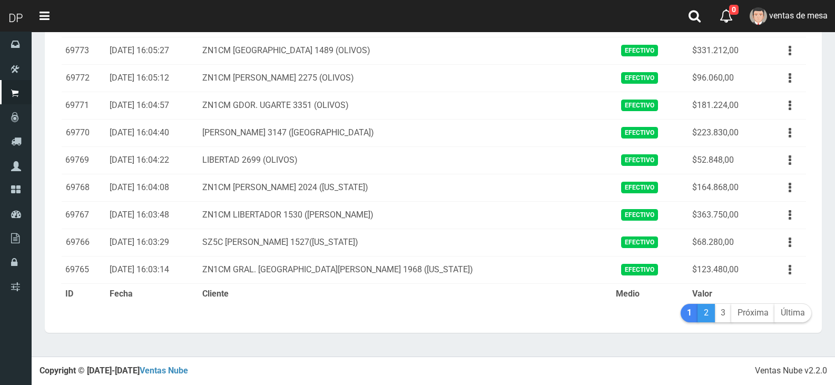
click at [710, 316] on link "2" at bounding box center [705, 313] width 17 height 18
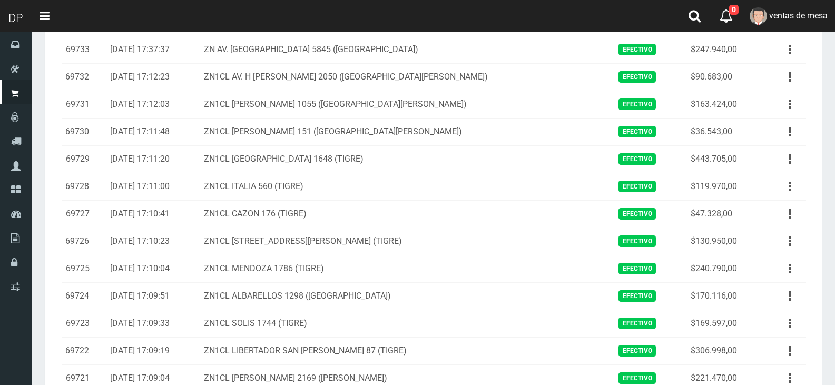
scroll to position [1200, 0]
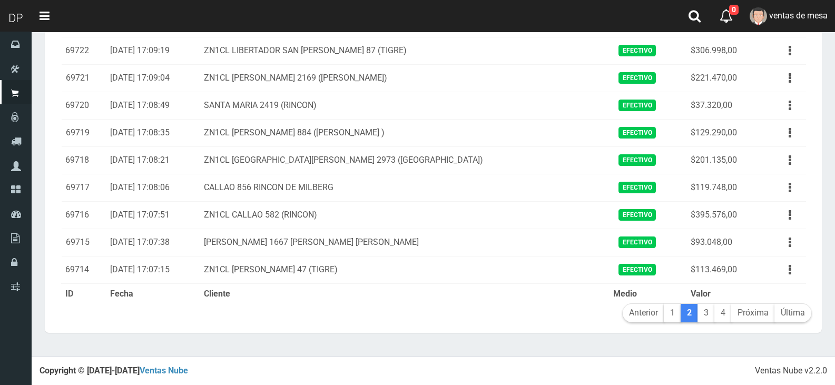
click at [721, 316] on link "4" at bounding box center [722, 313] width 17 height 18
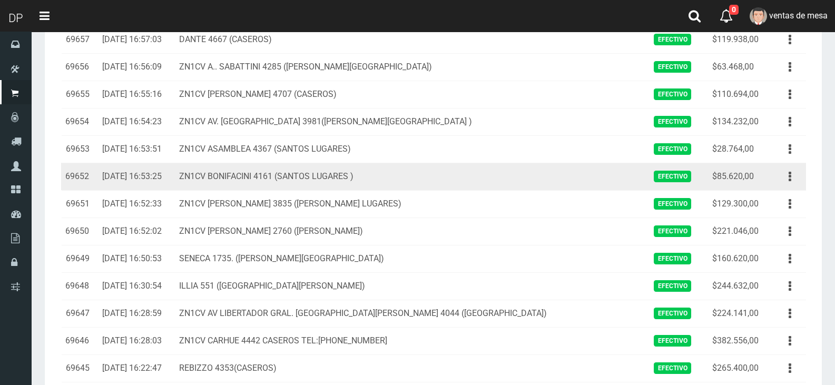
scroll to position [211, 0]
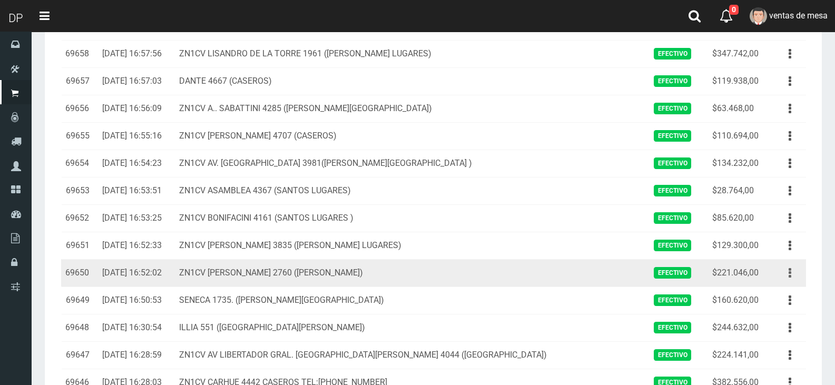
drag, startPoint x: 776, startPoint y: 270, endPoint x: 797, endPoint y: 275, distance: 22.2
click at [776, 270] on td "Ver Eliminar" at bounding box center [787, 272] width 36 height 27
drag, startPoint x: 797, startPoint y: 275, endPoint x: 789, endPoint y: 285, distance: 13.2
click at [798, 275] on button "button" at bounding box center [790, 273] width 24 height 18
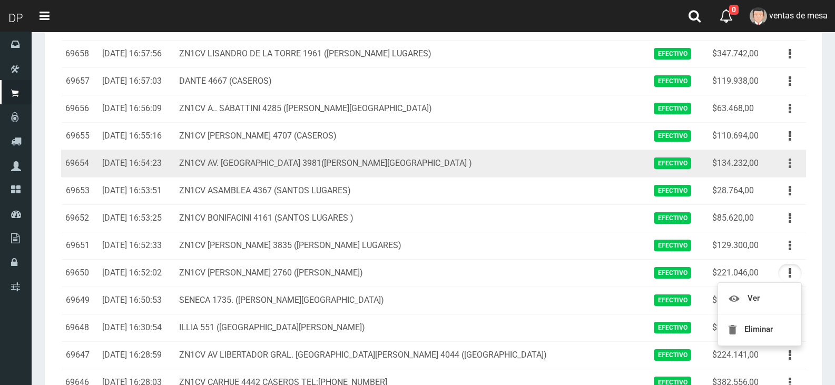
click at [784, 162] on button "button" at bounding box center [790, 163] width 24 height 18
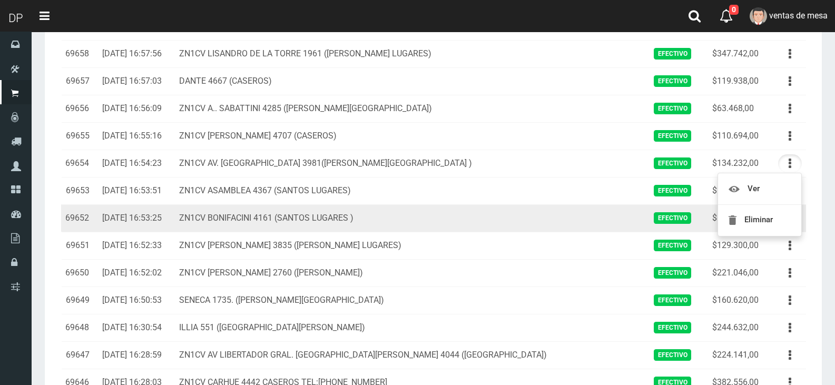
click at [446, 229] on td "ZN1CV BONIFACINI 4161 (SANTOS LUGARES )" at bounding box center [410, 217] width 470 height 27
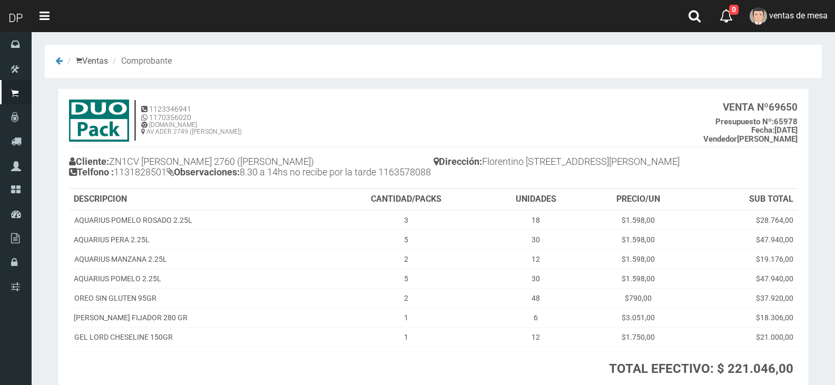
scroll to position [91, 0]
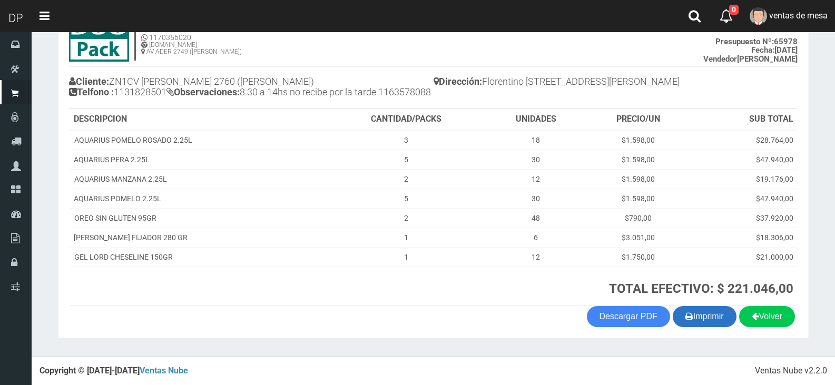
click at [719, 319] on button "Imprimir" at bounding box center [704, 316] width 64 height 21
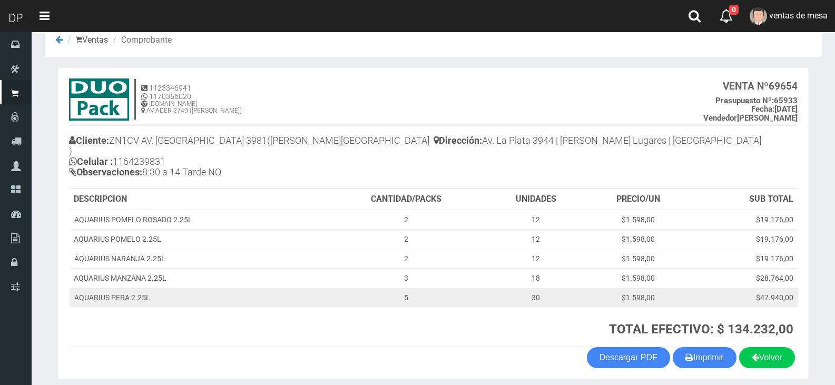
scroll to position [52, 0]
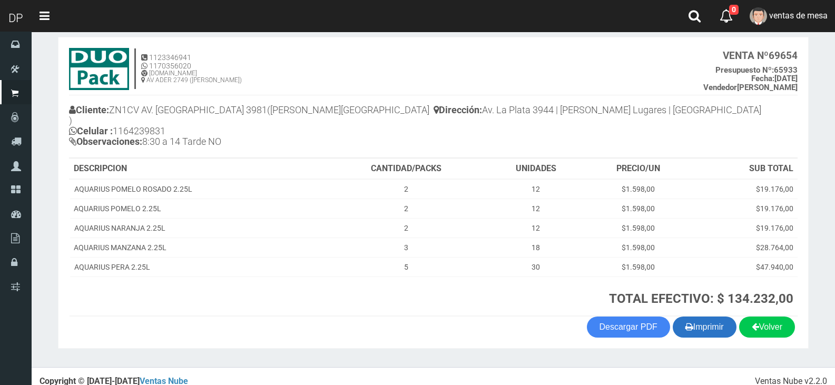
click at [695, 323] on button "Imprimir" at bounding box center [704, 326] width 64 height 21
